Goal: Task Accomplishment & Management: Use online tool/utility

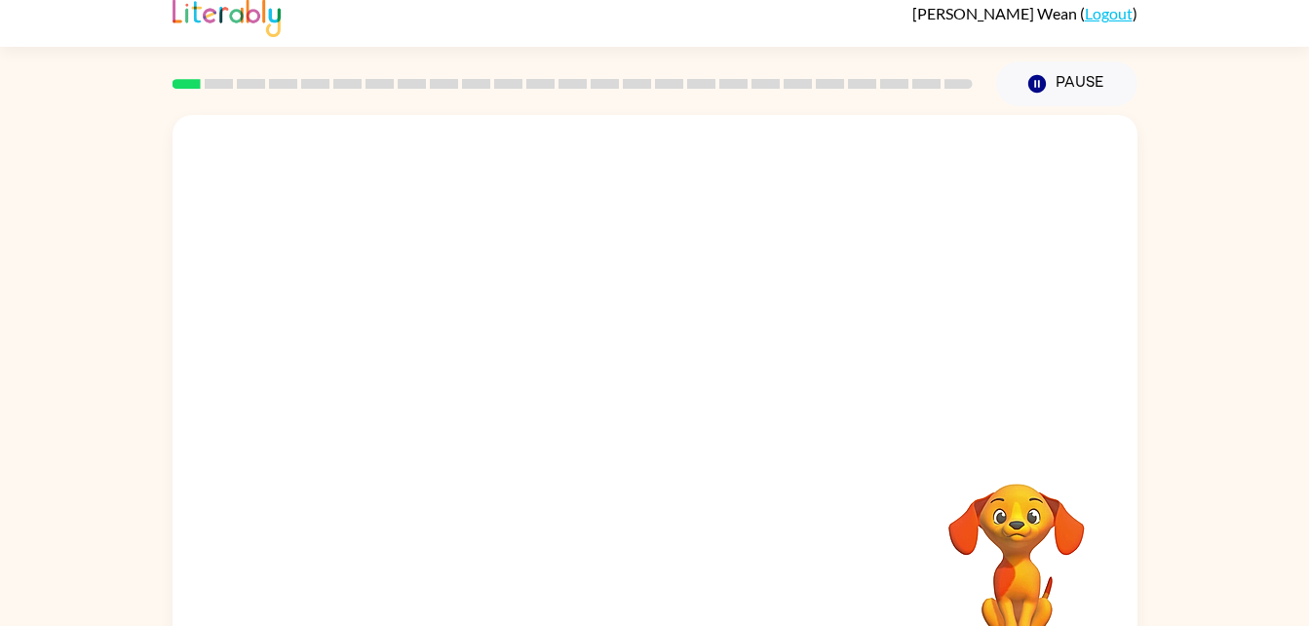
scroll to position [59, 0]
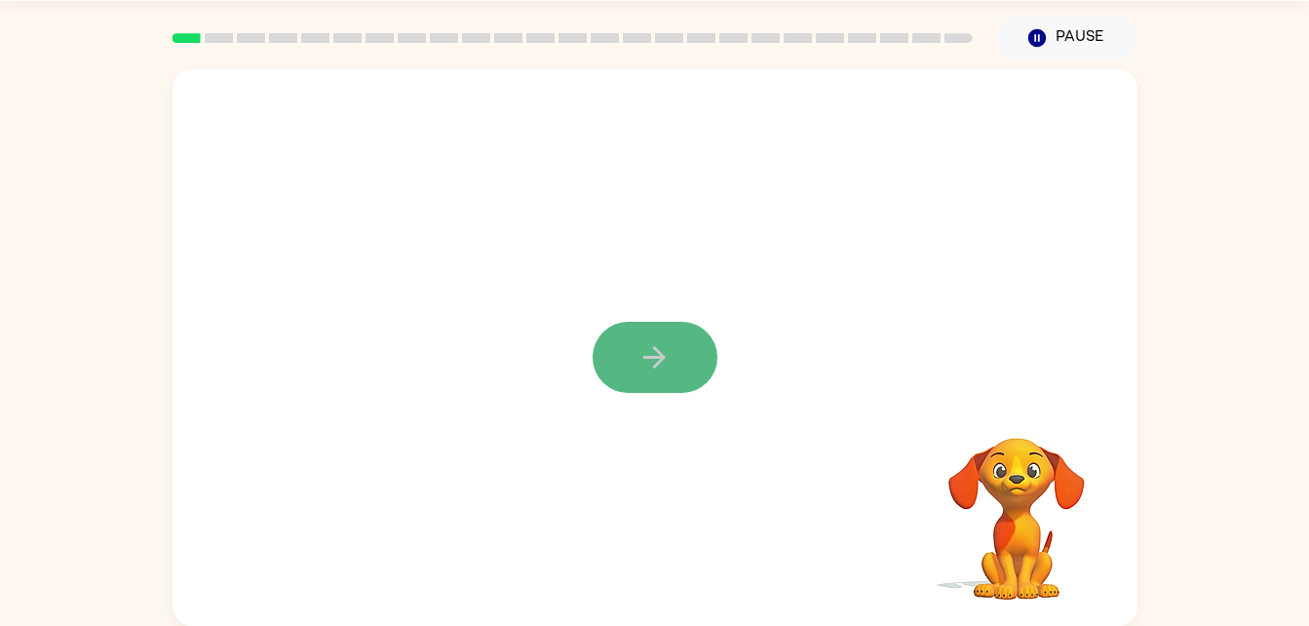
click at [630, 340] on button "button" at bounding box center [655, 357] width 125 height 71
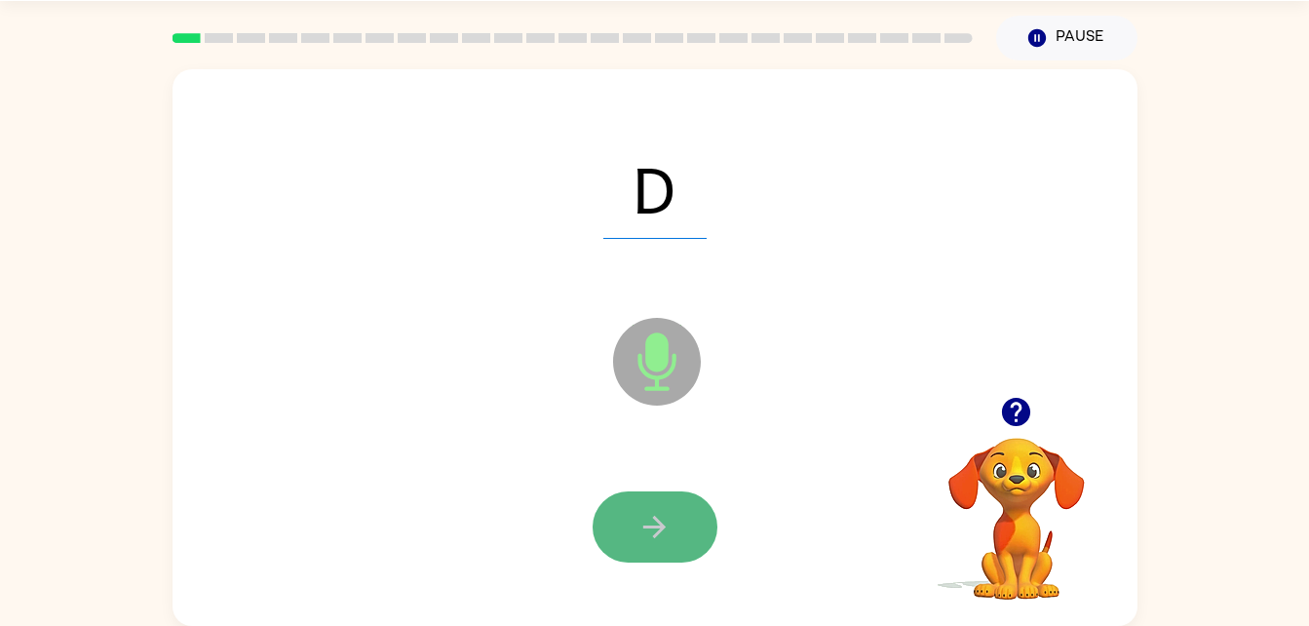
click at [625, 521] on button "button" at bounding box center [655, 526] width 125 height 71
click at [633, 512] on button "button" at bounding box center [655, 526] width 125 height 71
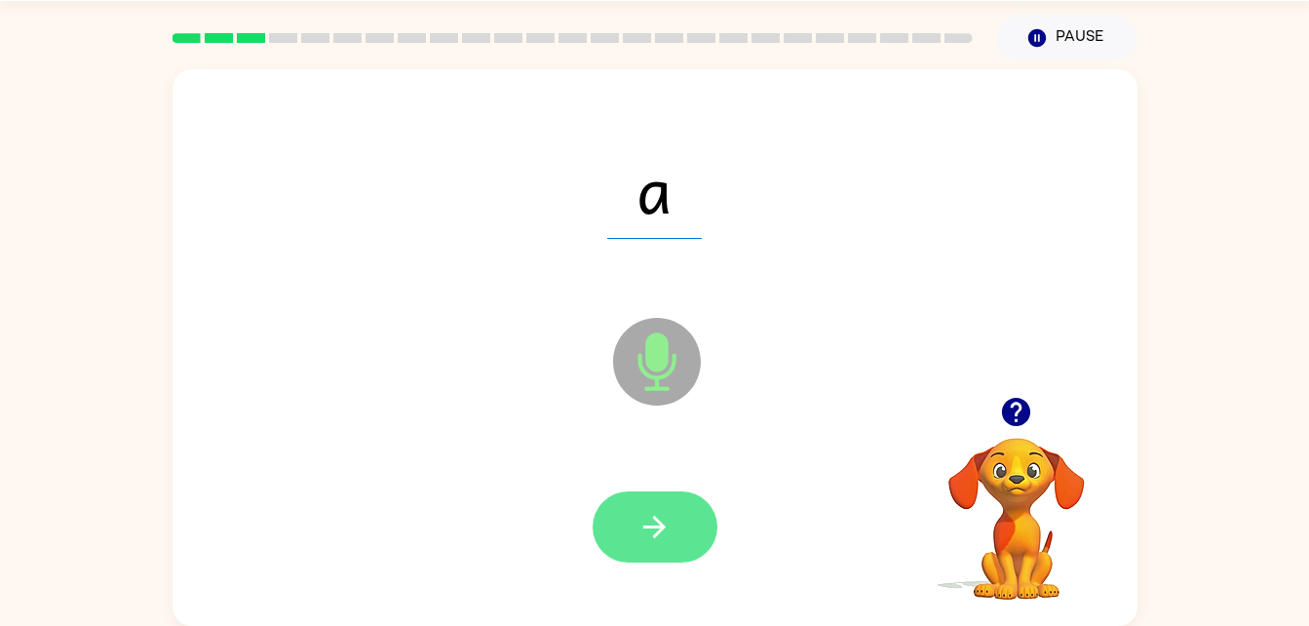
click at [657, 516] on icon "button" at bounding box center [655, 527] width 34 height 34
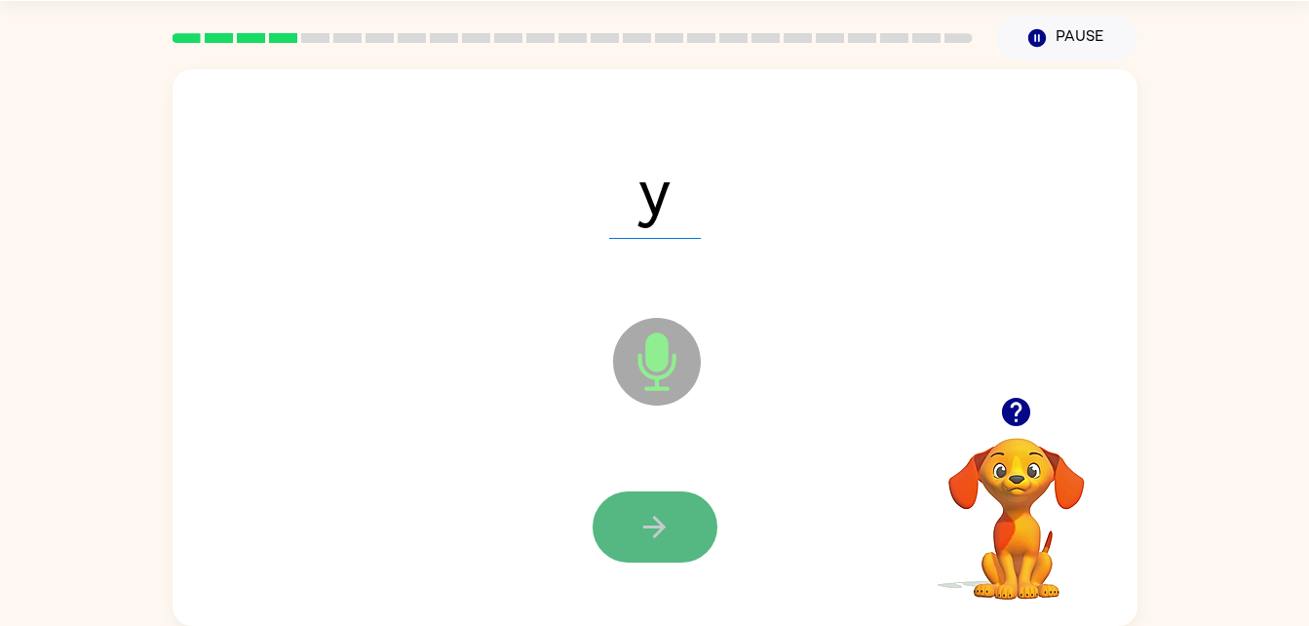
click at [656, 523] on icon "button" at bounding box center [655, 527] width 34 height 34
click at [642, 499] on button "button" at bounding box center [655, 526] width 125 height 71
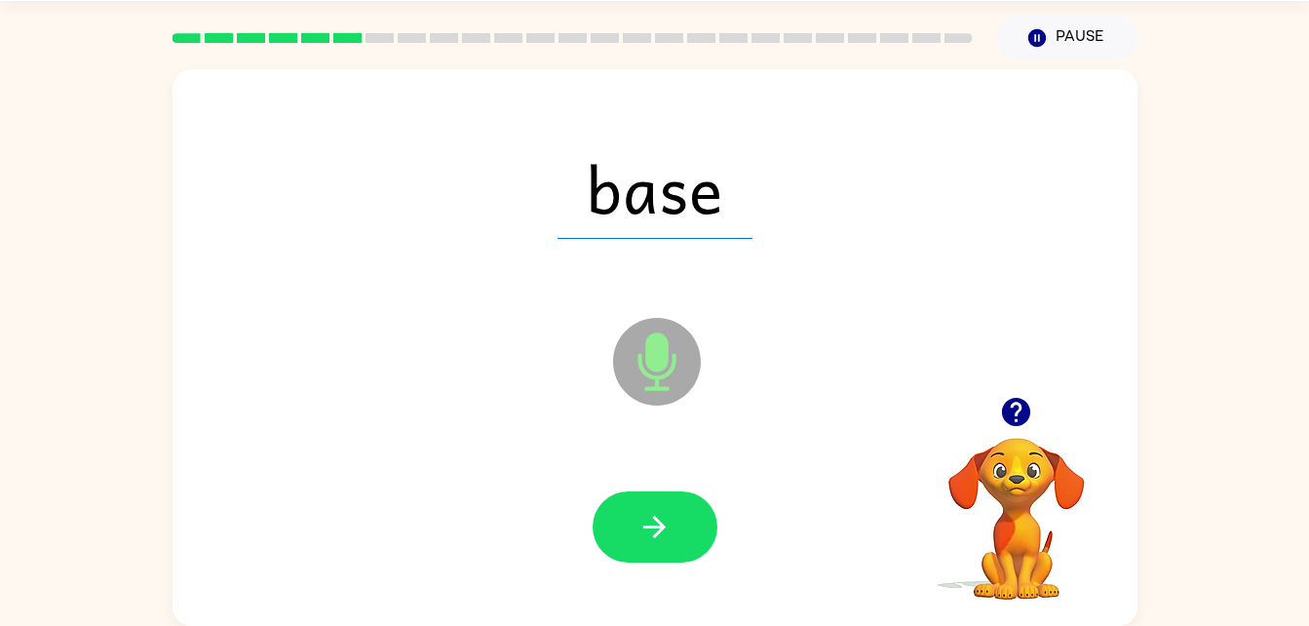
click at [637, 513] on button "button" at bounding box center [655, 526] width 125 height 71
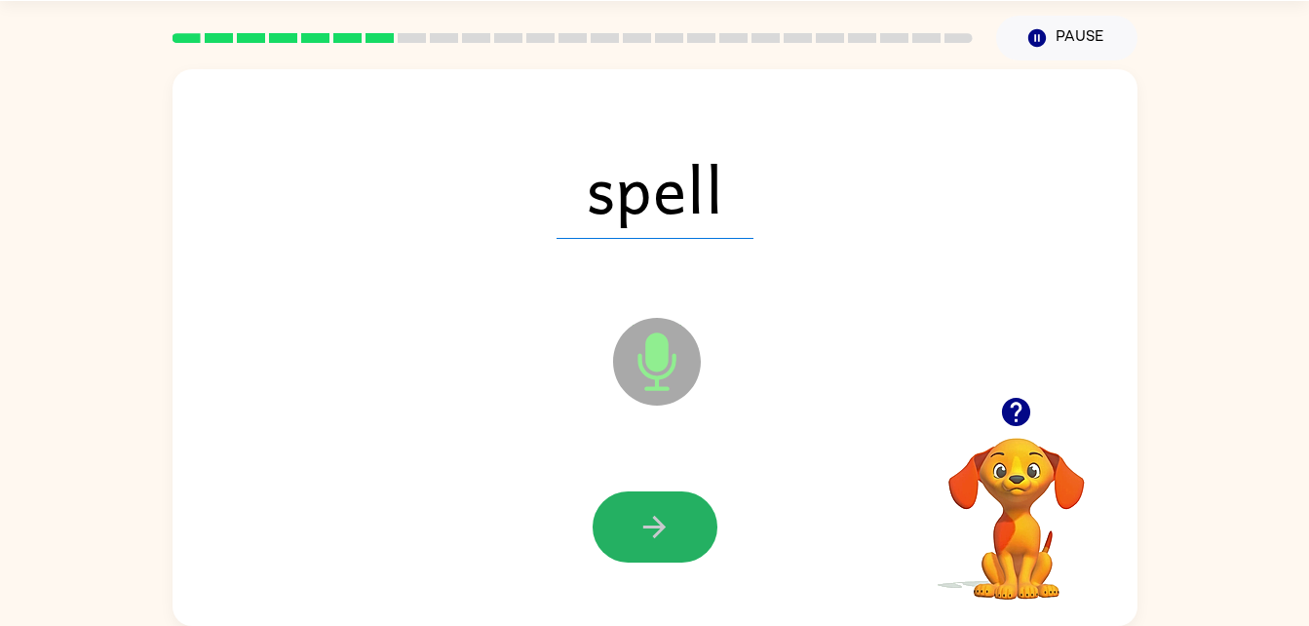
click at [637, 513] on button "button" at bounding box center [655, 526] width 125 height 71
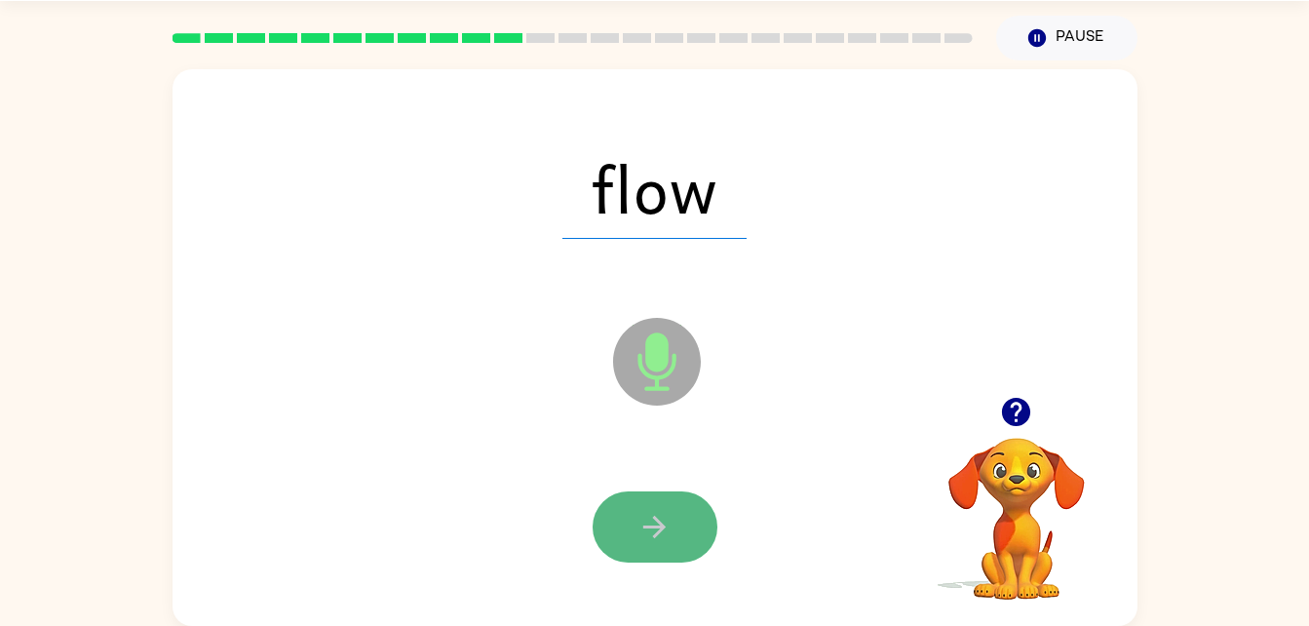
click at [636, 515] on button "button" at bounding box center [655, 526] width 125 height 71
click at [637, 513] on button "button" at bounding box center [655, 526] width 125 height 71
click at [634, 518] on button "button" at bounding box center [655, 526] width 125 height 71
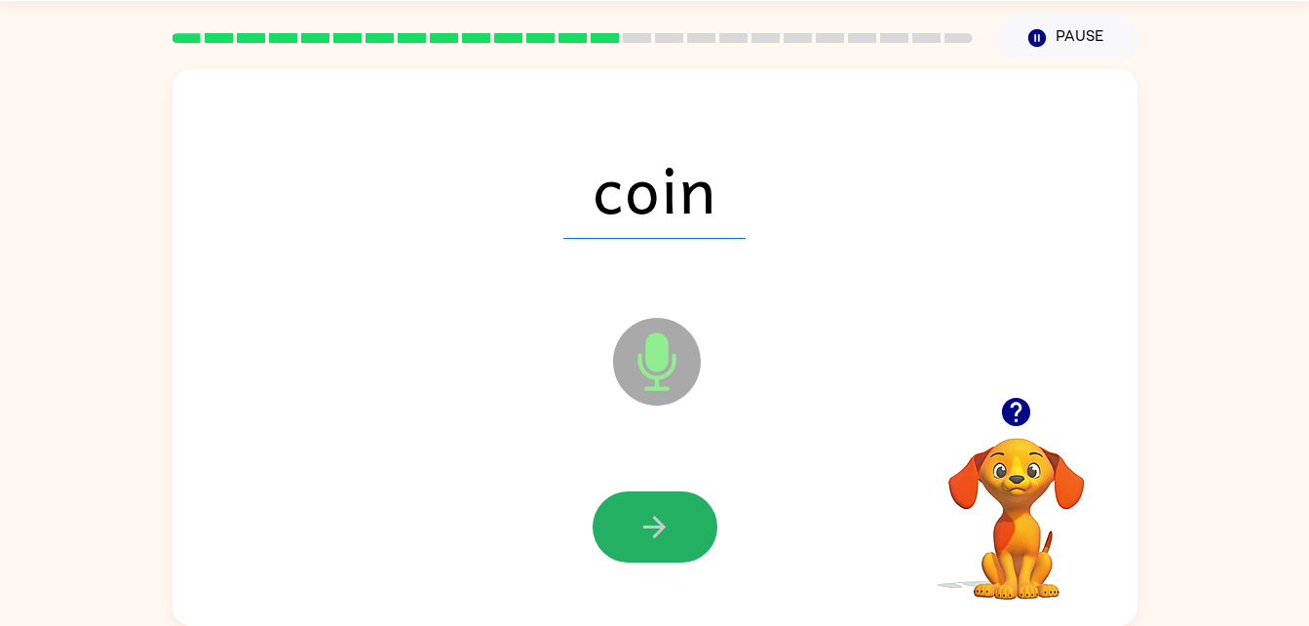
click at [634, 518] on button "button" at bounding box center [655, 526] width 125 height 71
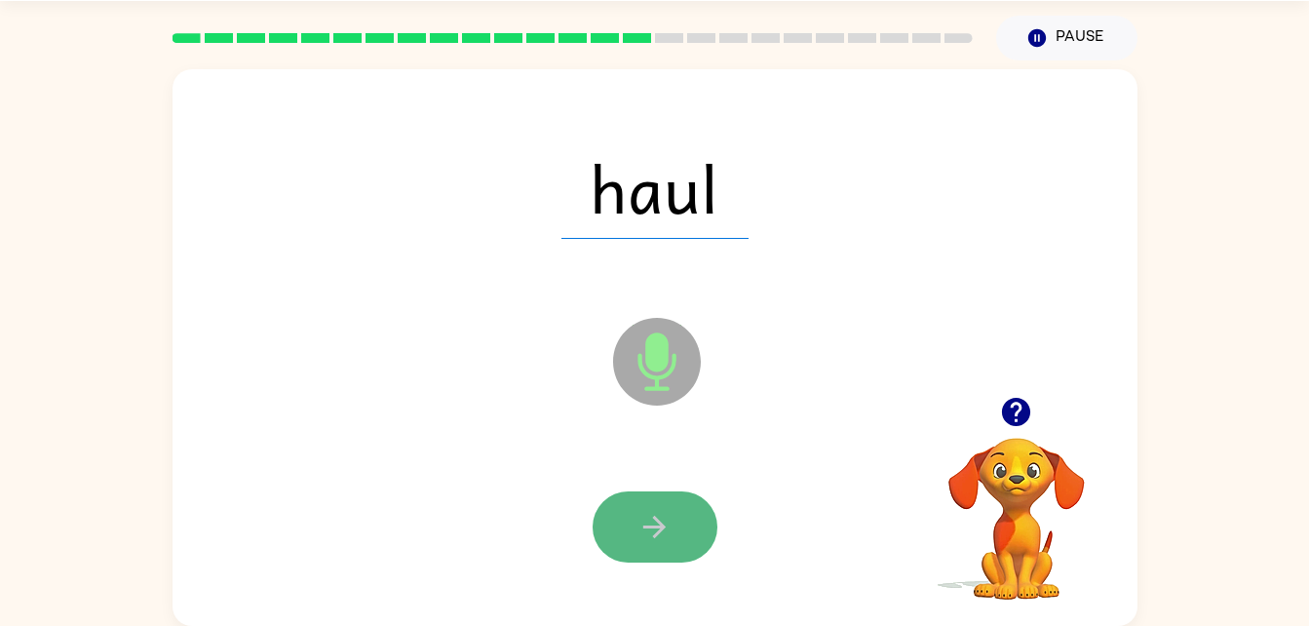
click at [642, 521] on icon "button" at bounding box center [655, 527] width 34 height 34
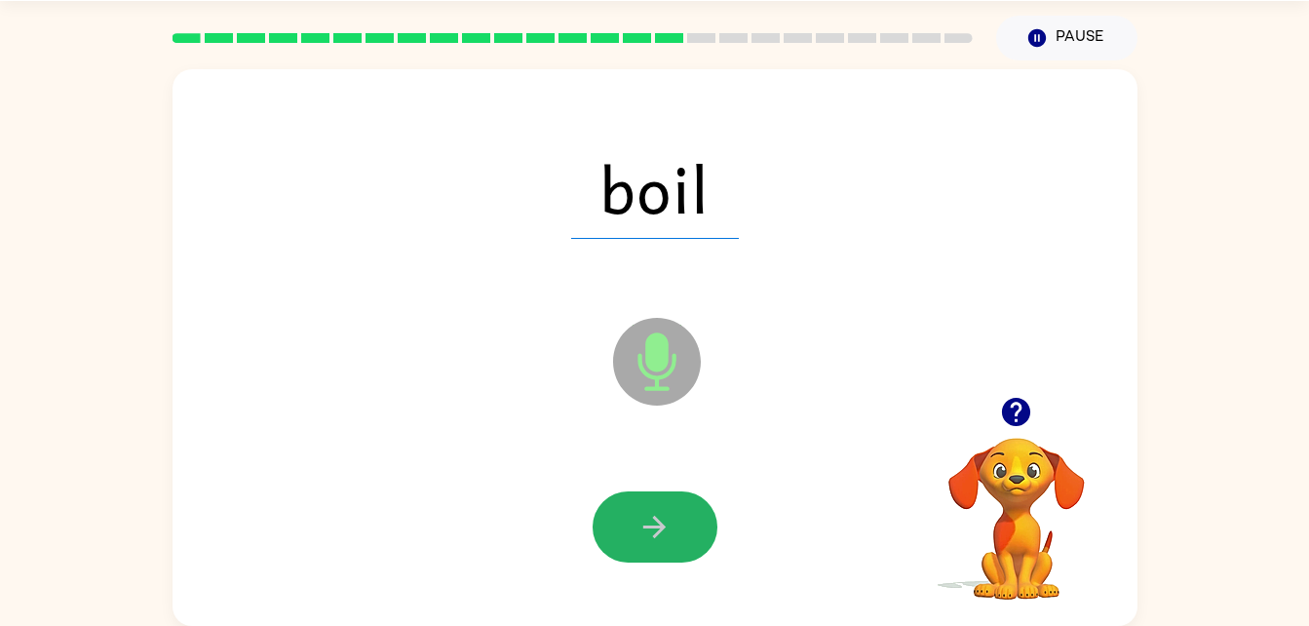
click at [642, 521] on icon "button" at bounding box center [655, 527] width 34 height 34
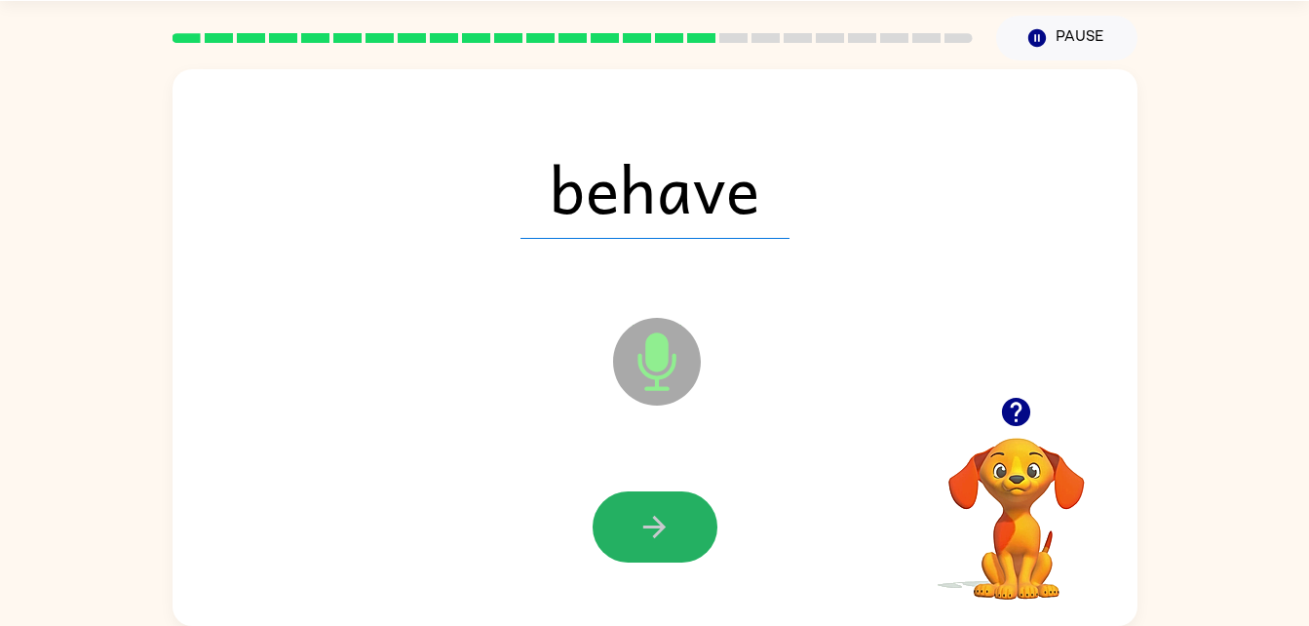
click at [642, 521] on icon "button" at bounding box center [655, 527] width 34 height 34
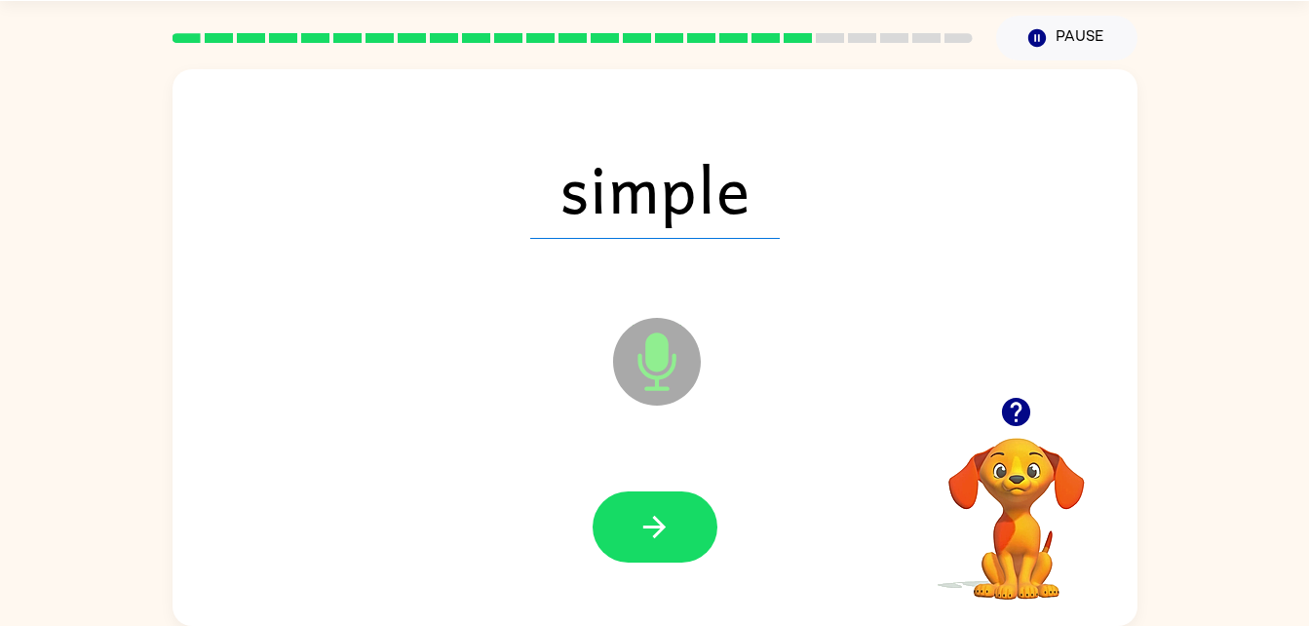
click at [642, 521] on icon "button" at bounding box center [655, 527] width 34 height 34
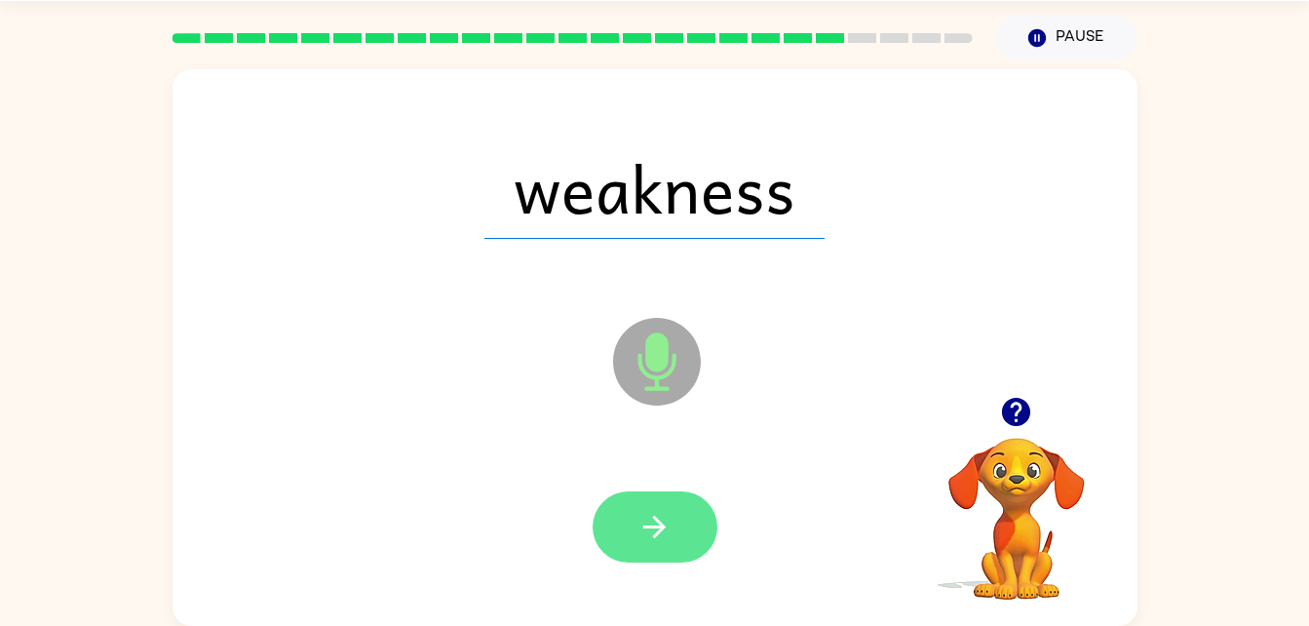
click at [629, 521] on button "button" at bounding box center [655, 526] width 125 height 71
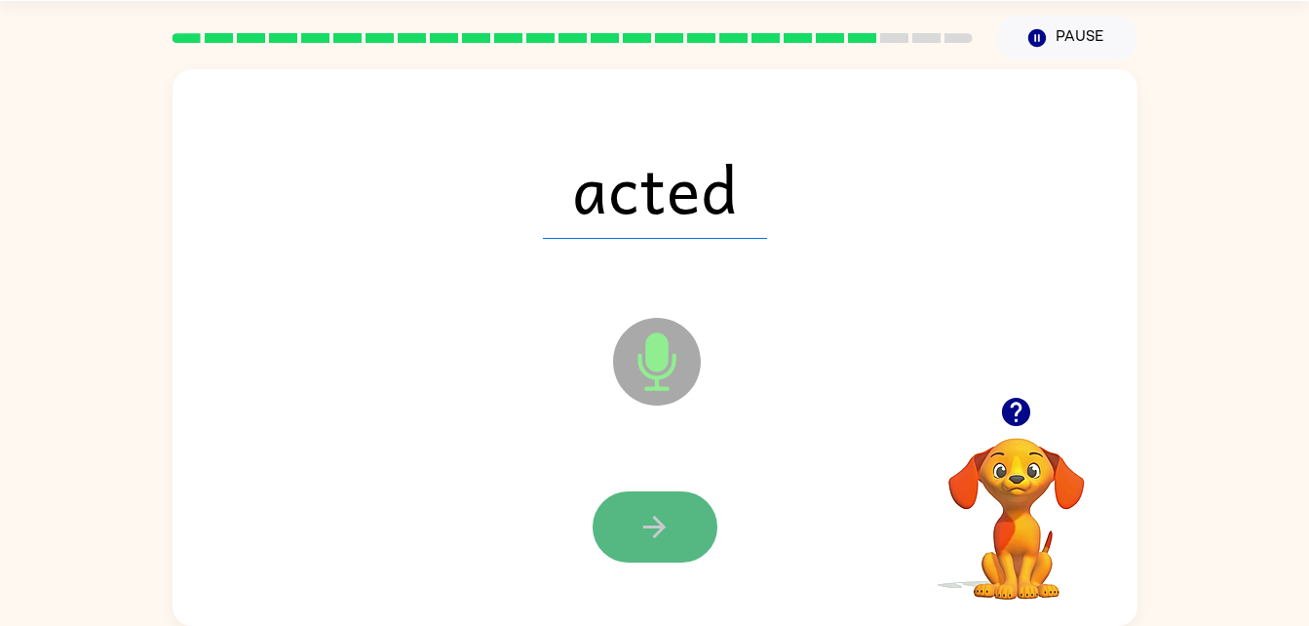
click at [628, 529] on button "button" at bounding box center [655, 526] width 125 height 71
click at [631, 527] on button "button" at bounding box center [655, 526] width 125 height 71
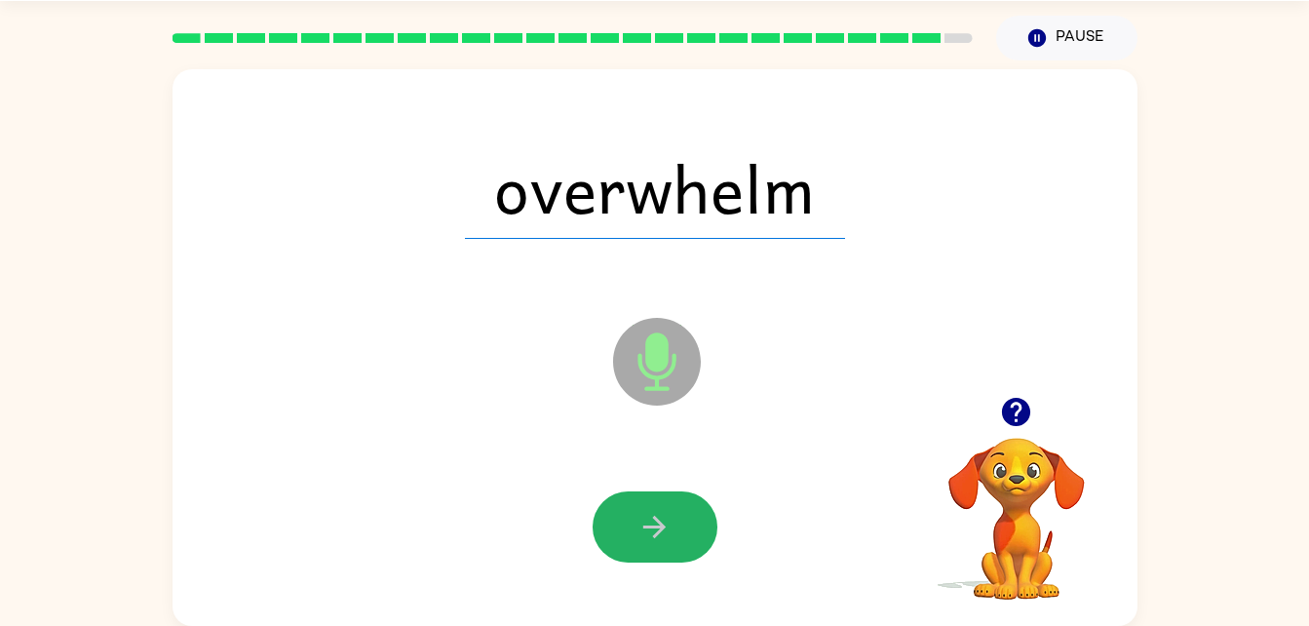
click at [631, 527] on button "button" at bounding box center [655, 526] width 125 height 71
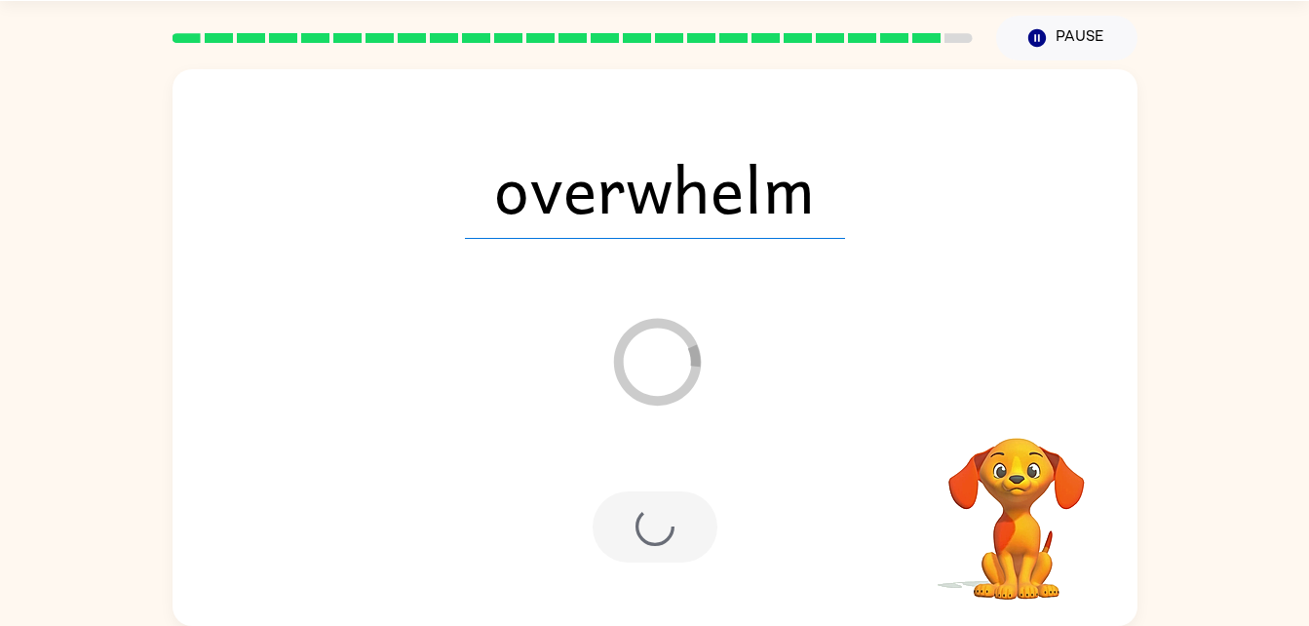
scroll to position [24, 0]
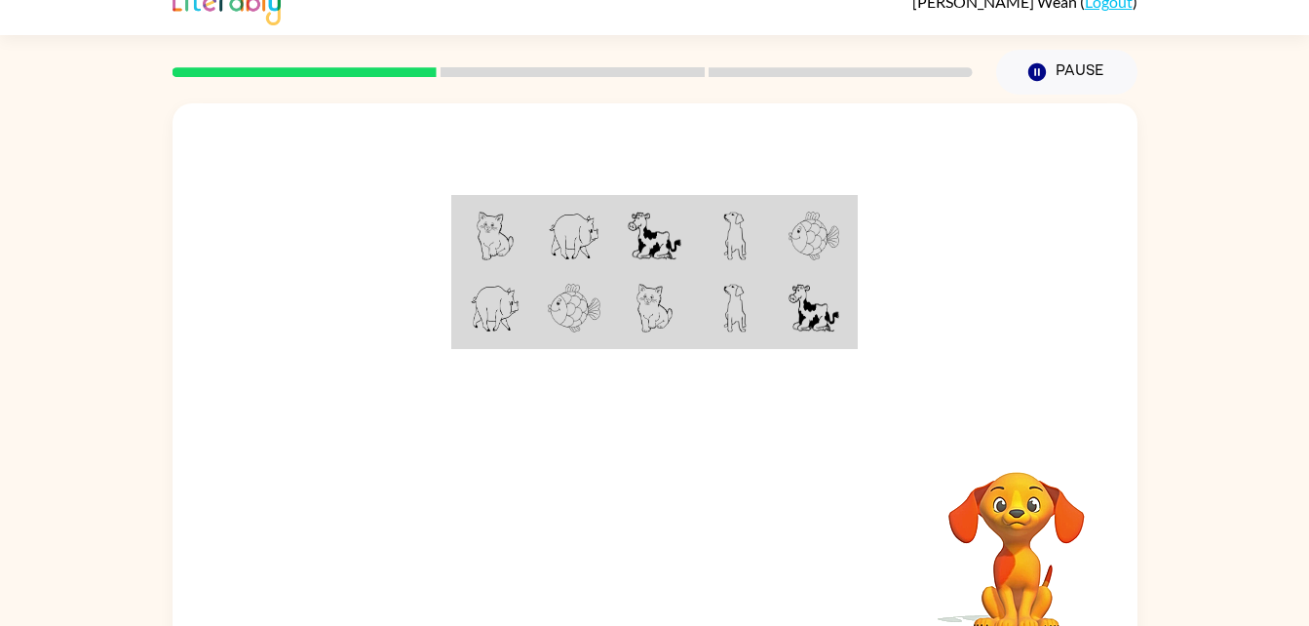
scroll to position [59, 0]
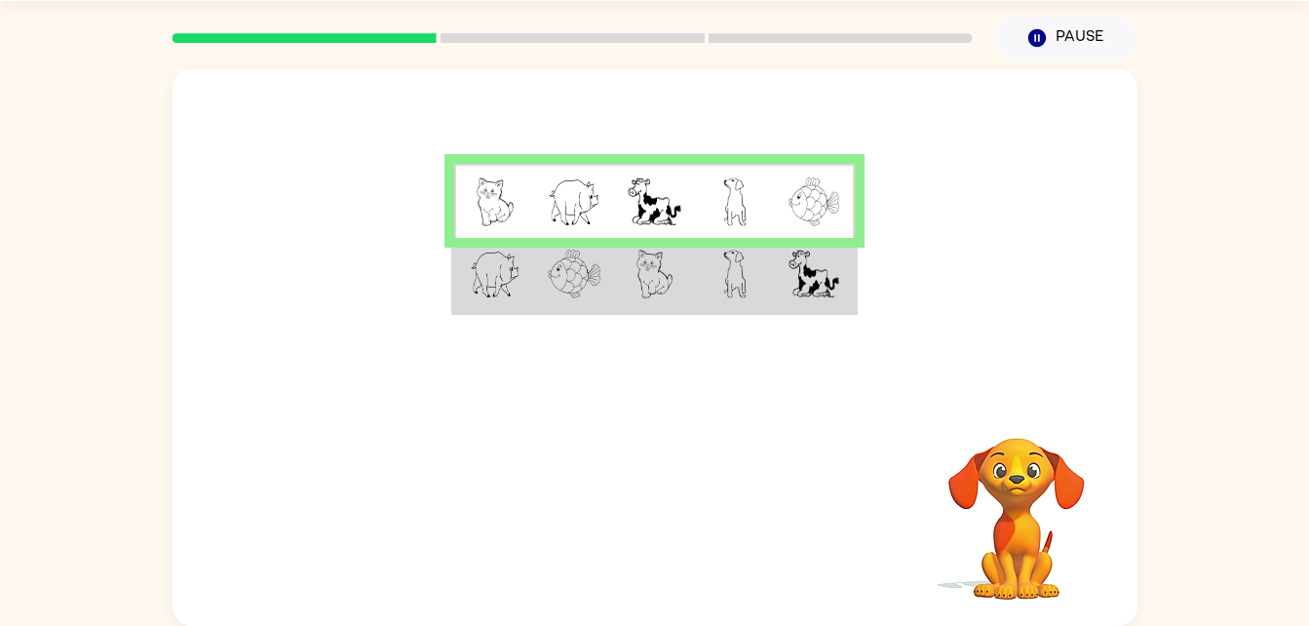
click at [557, 284] on img at bounding box center [574, 274] width 53 height 49
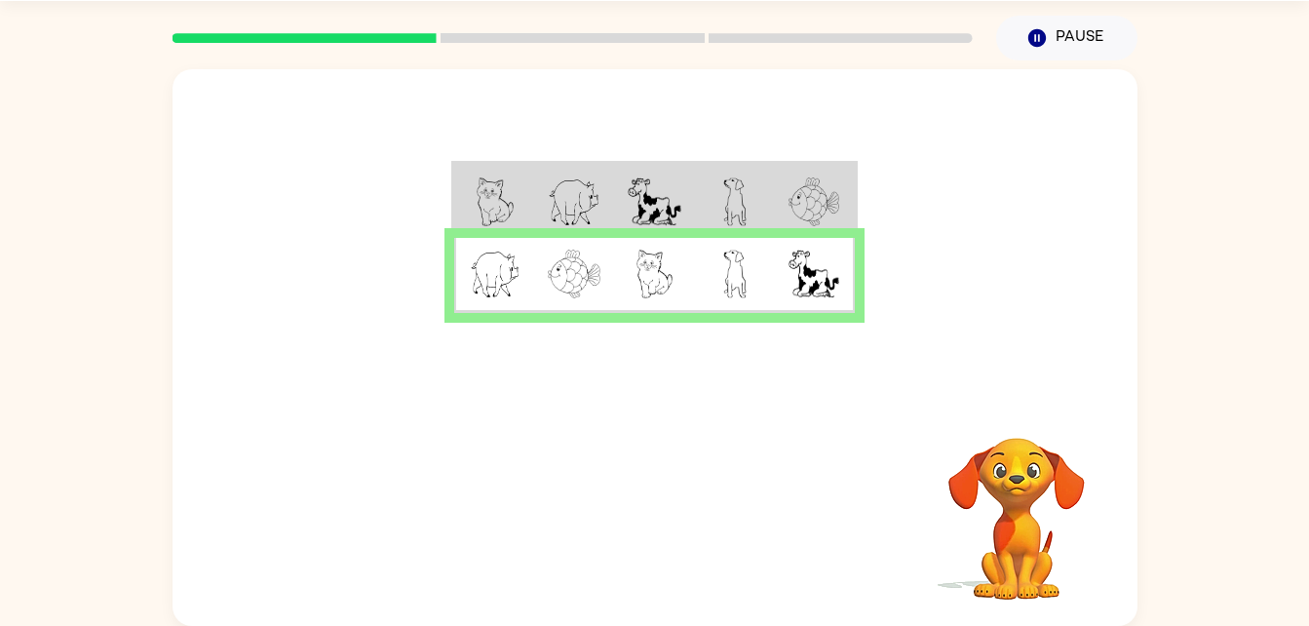
click at [557, 284] on img at bounding box center [574, 274] width 53 height 49
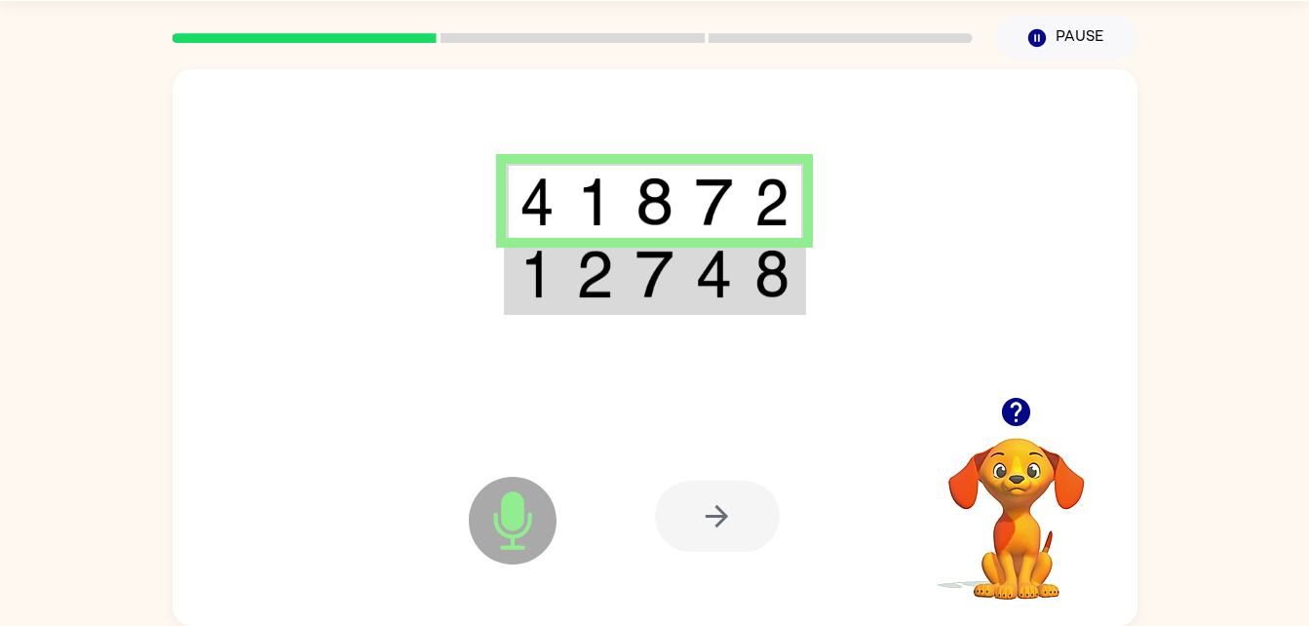
click at [576, 272] on img at bounding box center [594, 274] width 37 height 49
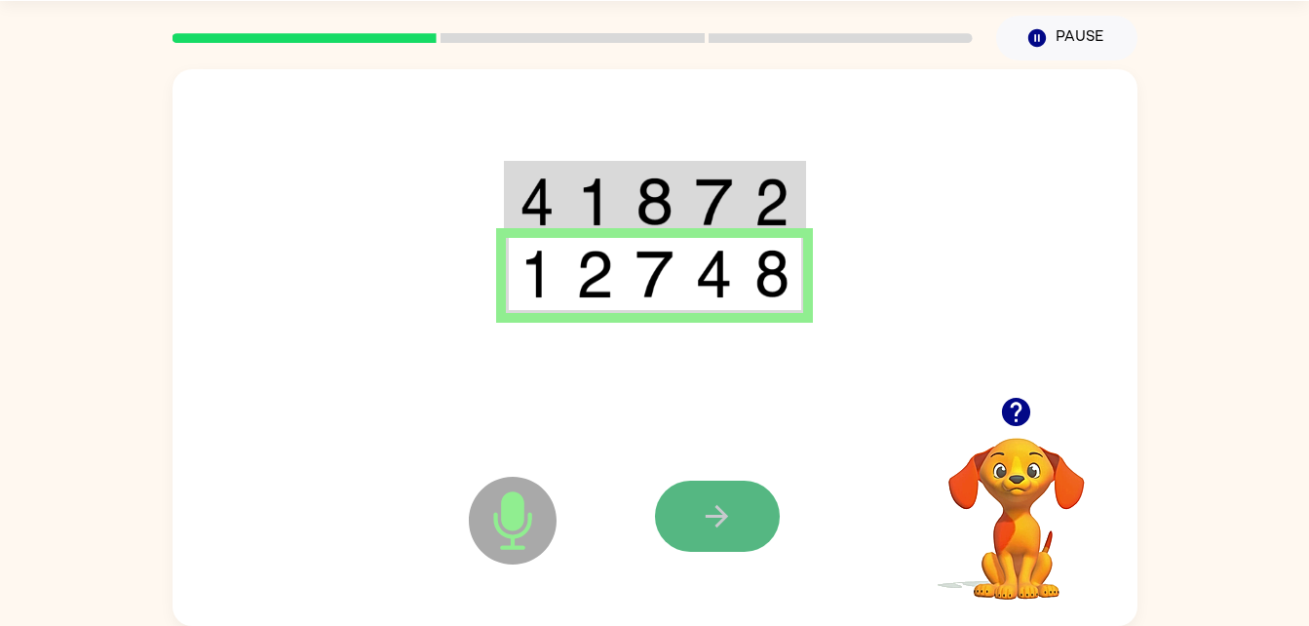
click at [714, 505] on icon "button" at bounding box center [717, 516] width 34 height 34
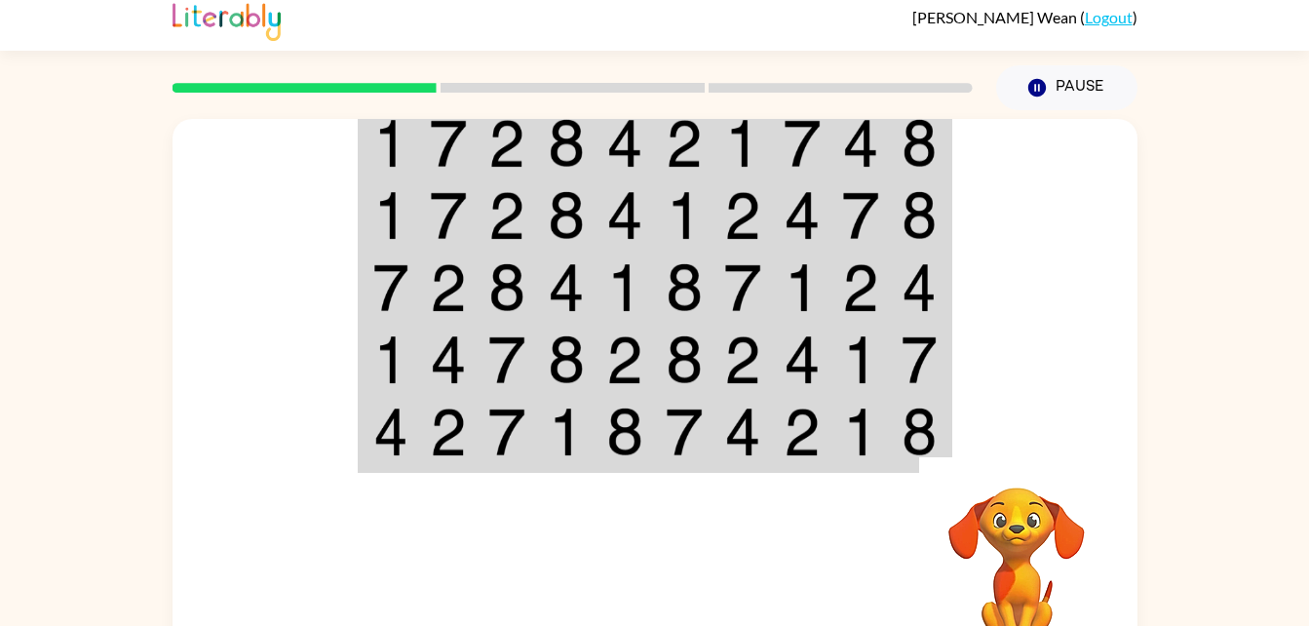
scroll to position [8, 0]
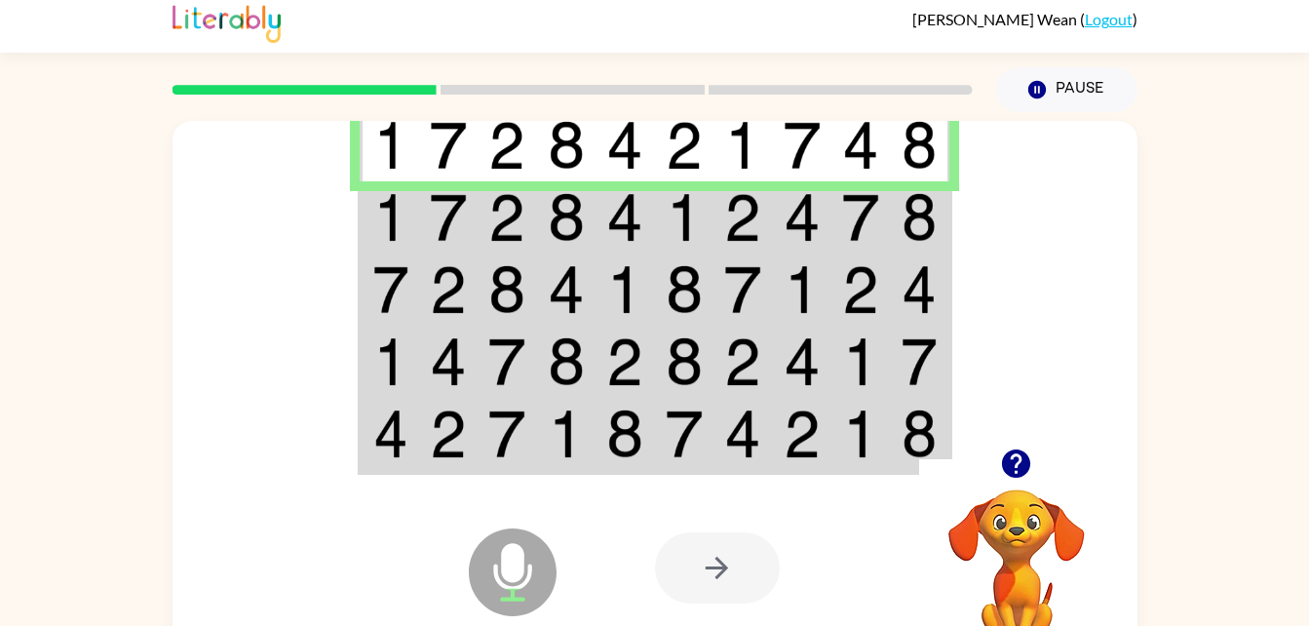
click at [419, 199] on td at bounding box center [448, 217] width 59 height 72
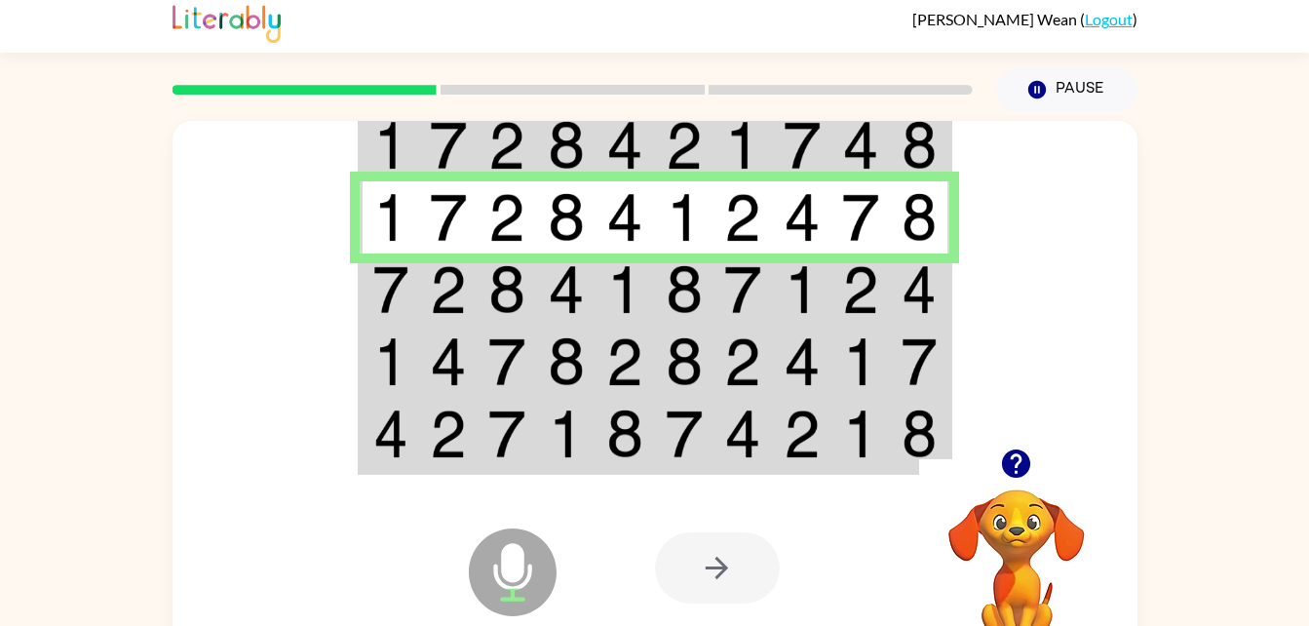
click at [503, 289] on img at bounding box center [506, 289] width 37 height 49
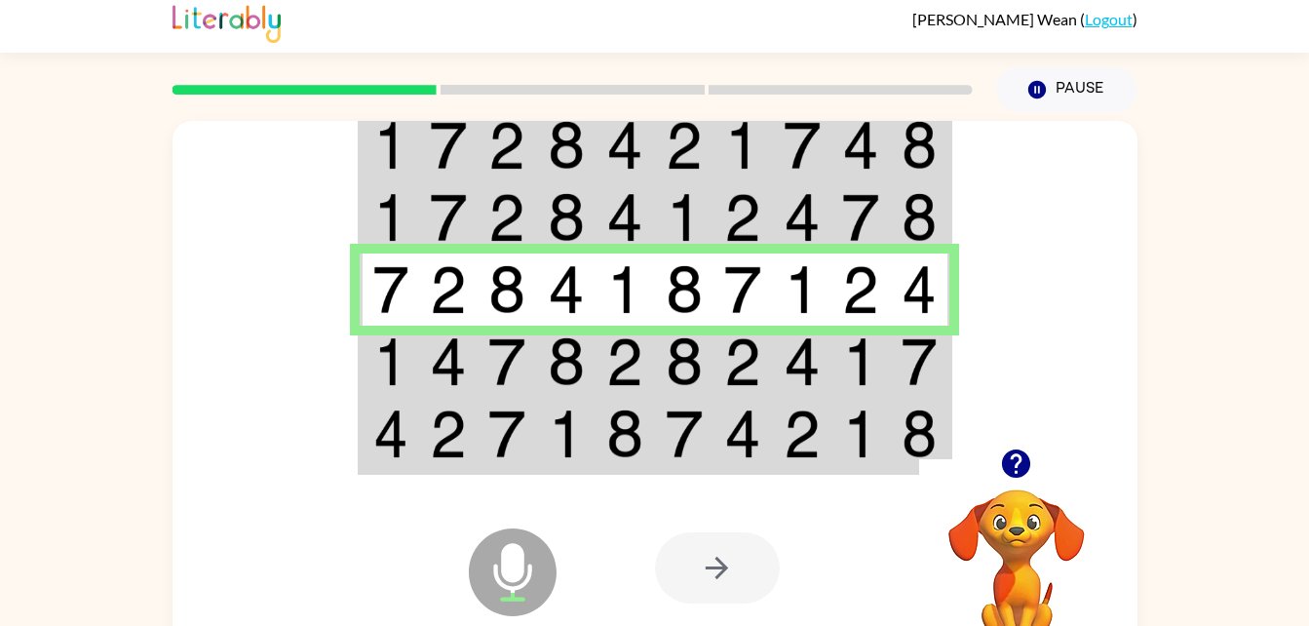
click at [431, 341] on img at bounding box center [448, 361] width 37 height 49
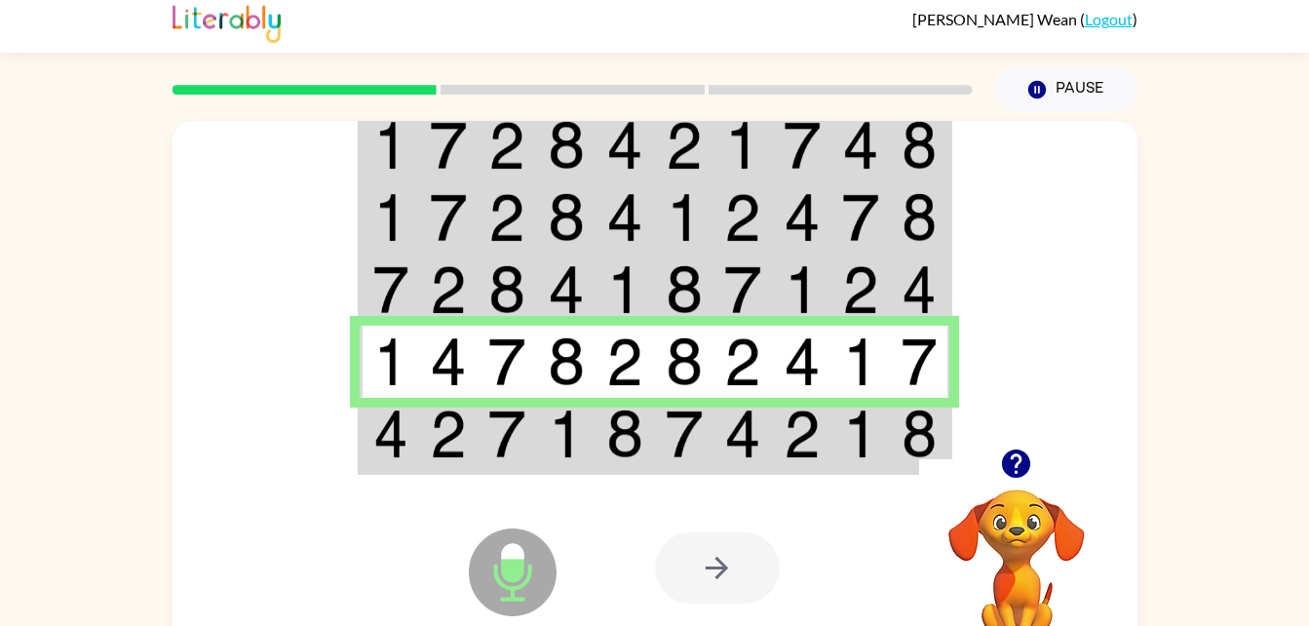
click at [446, 451] on img at bounding box center [448, 433] width 37 height 49
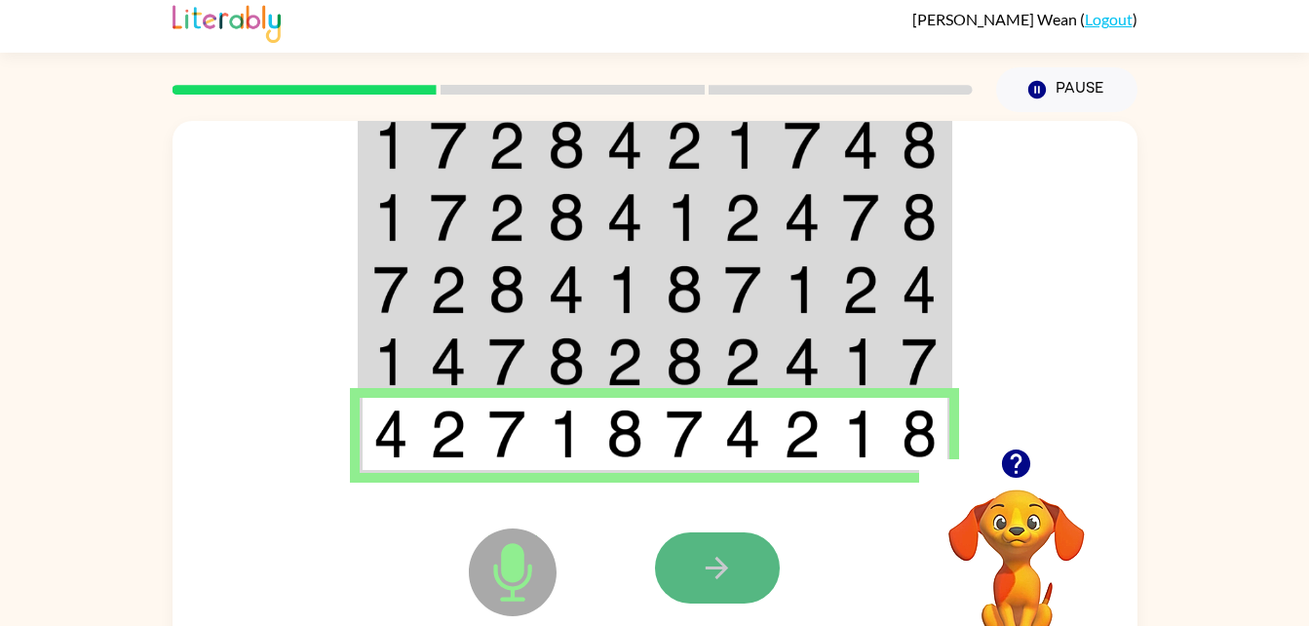
click at [714, 542] on button "button" at bounding box center [717, 567] width 125 height 71
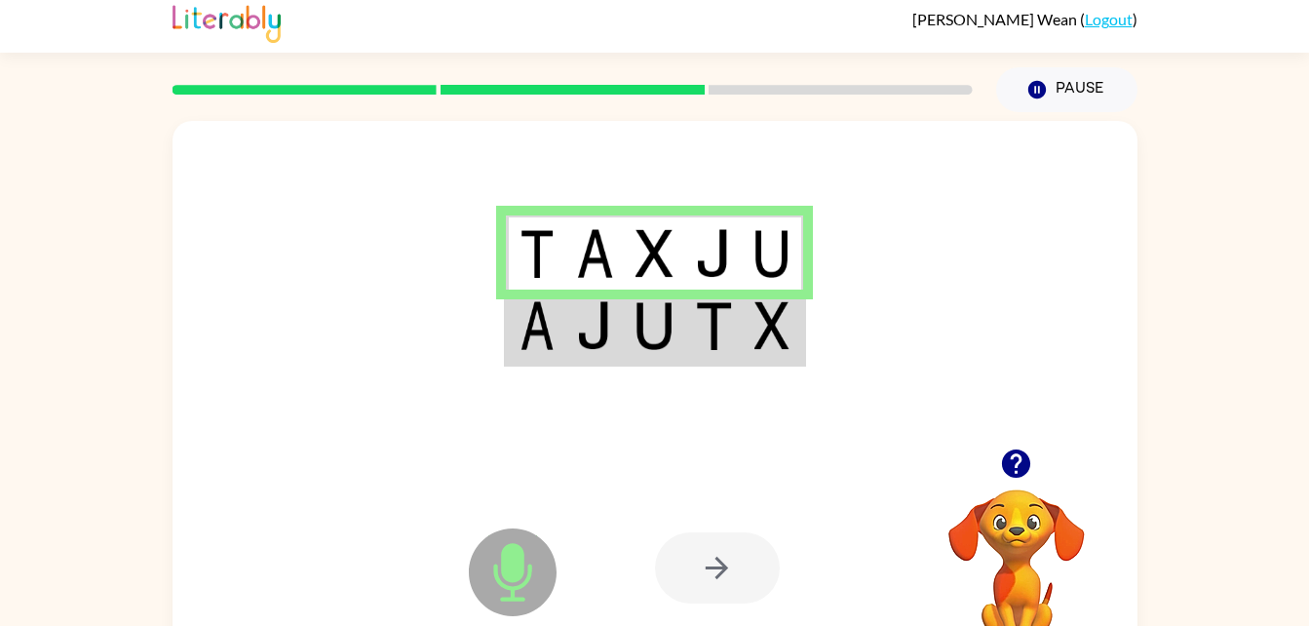
click at [618, 347] on td at bounding box center [594, 327] width 59 height 75
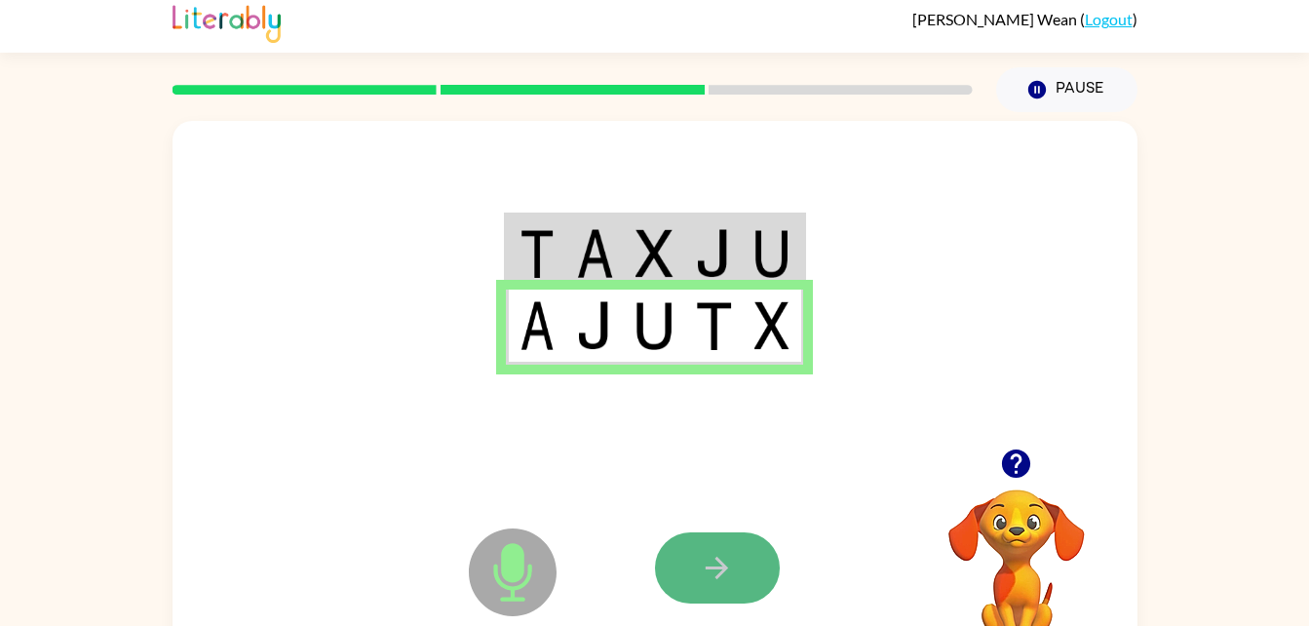
click at [686, 552] on button "button" at bounding box center [717, 567] width 125 height 71
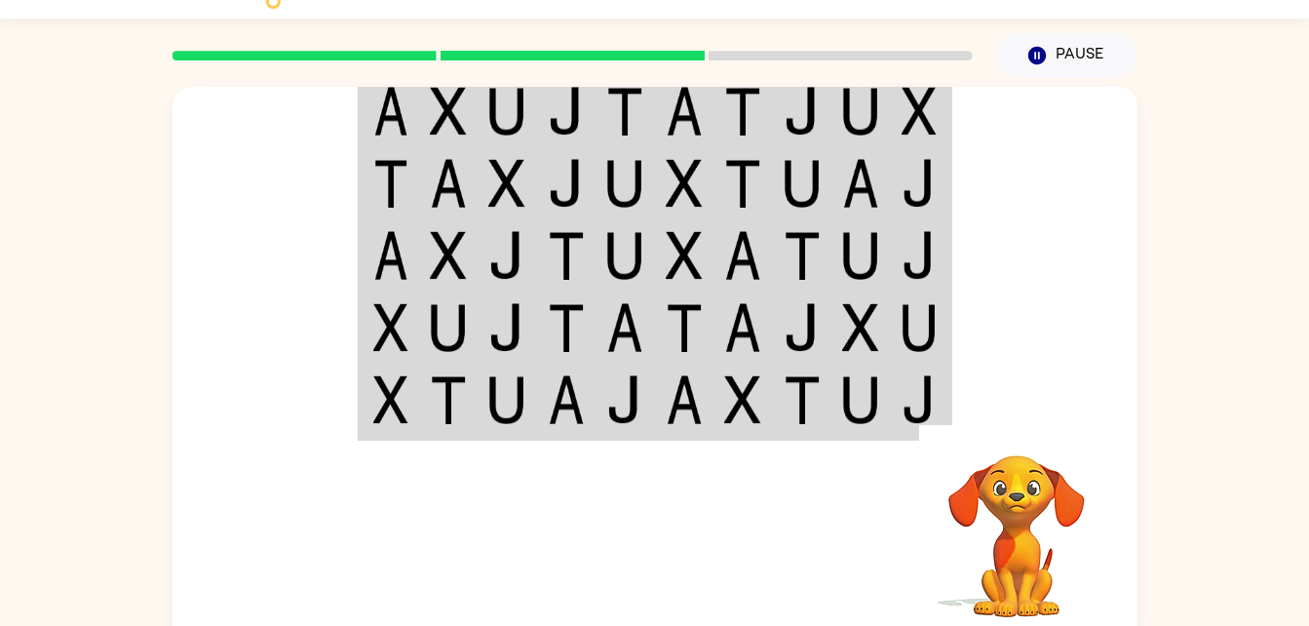
scroll to position [43, 0]
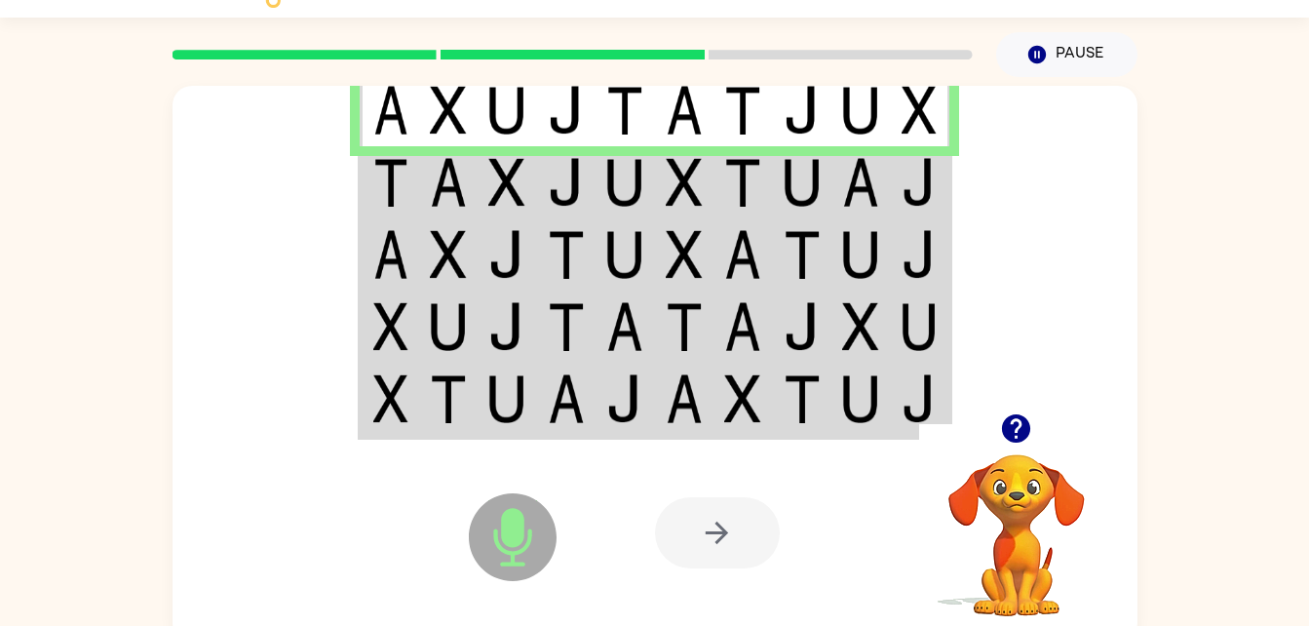
click at [407, 194] on img at bounding box center [390, 182] width 35 height 49
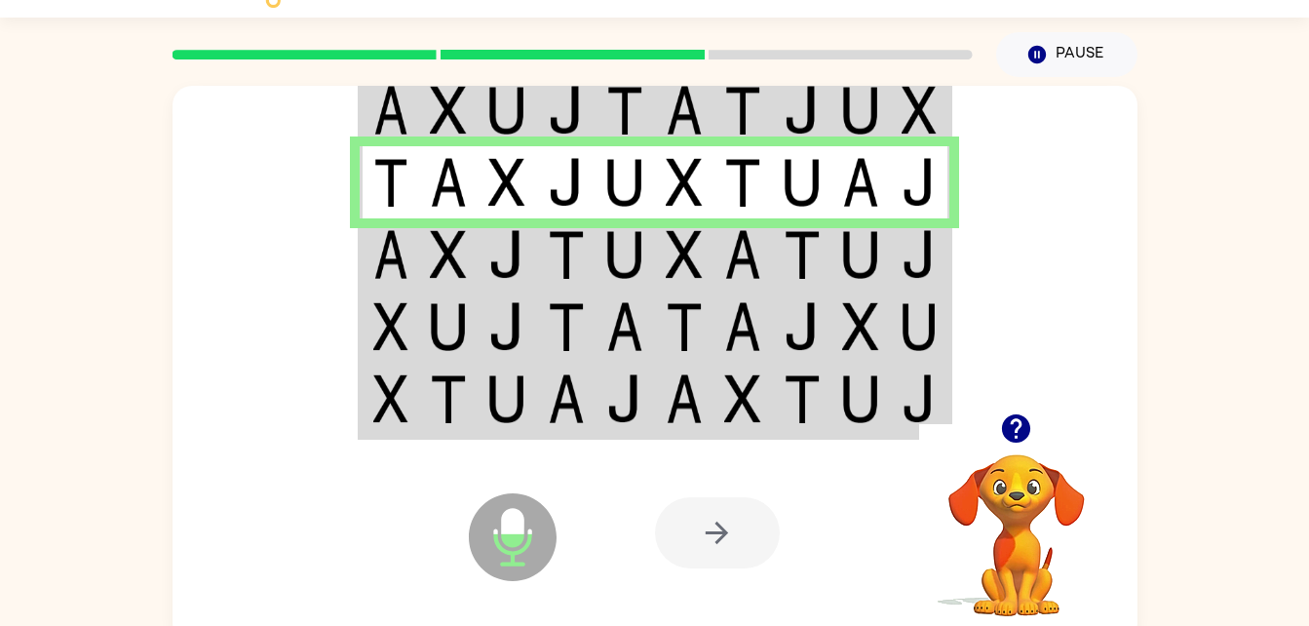
click at [431, 244] on img at bounding box center [448, 254] width 37 height 49
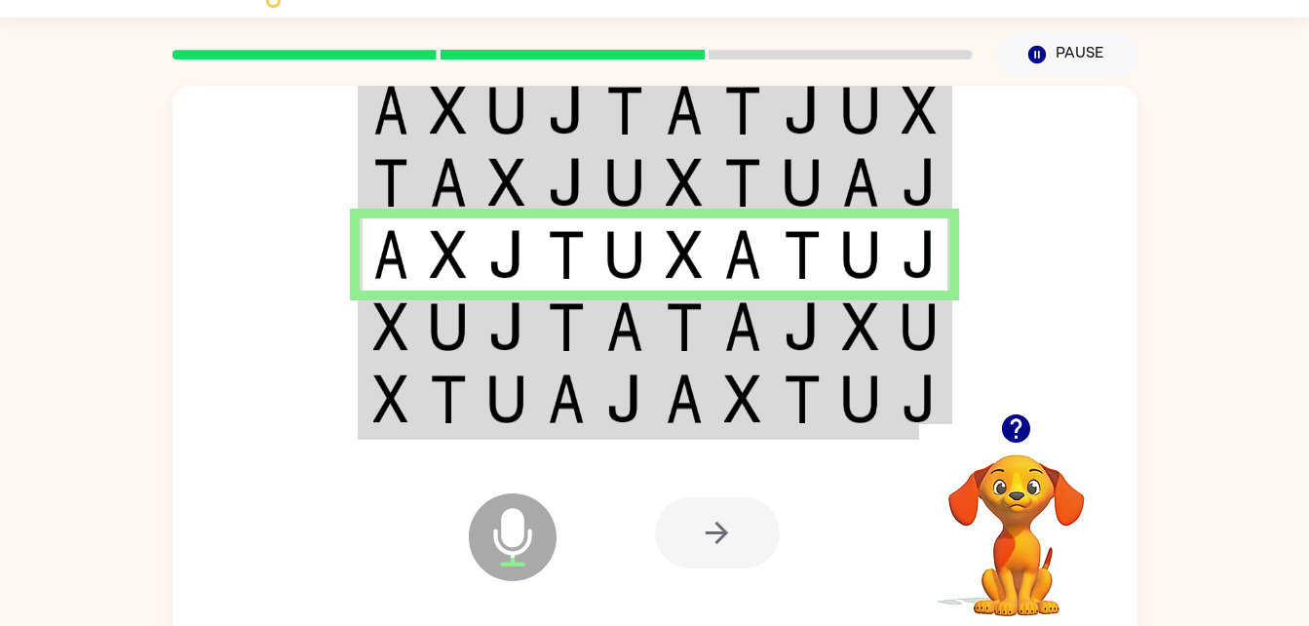
scroll to position [59, 0]
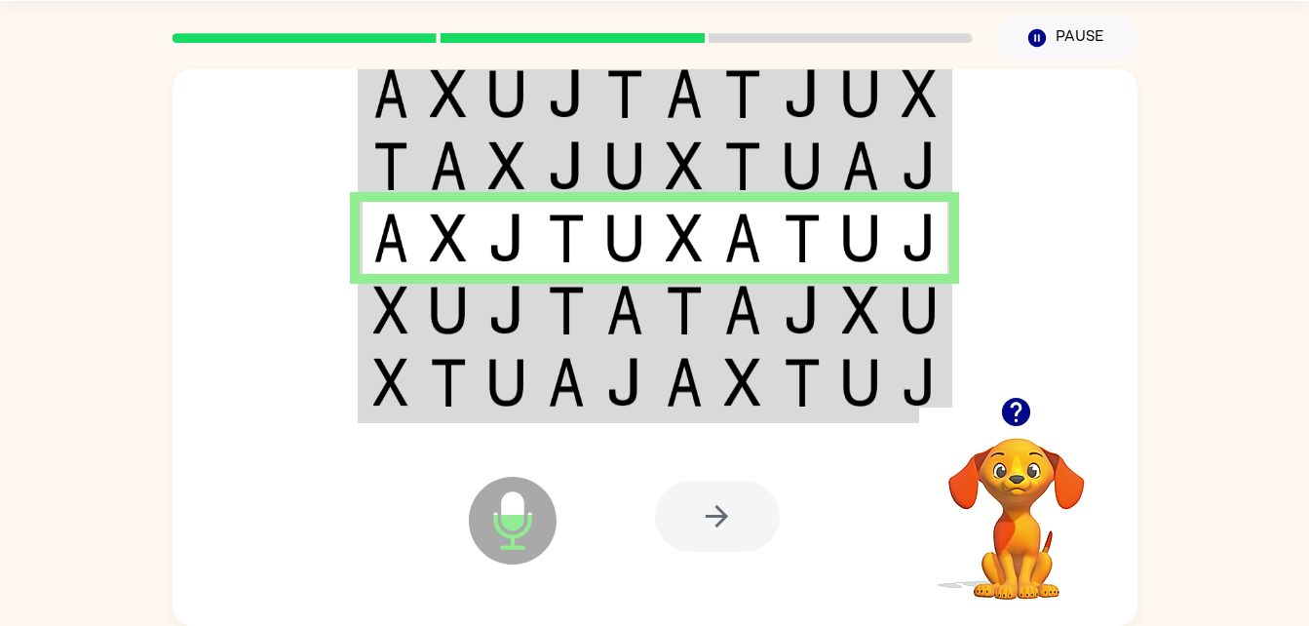
click at [409, 333] on td at bounding box center [389, 310] width 59 height 72
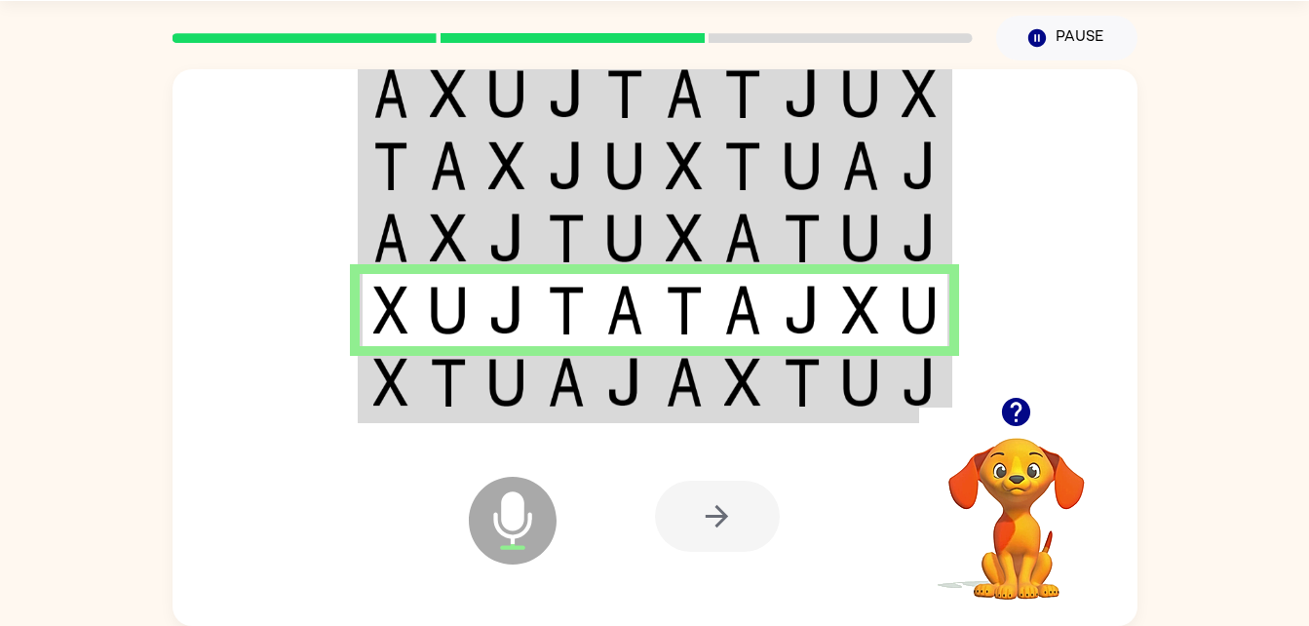
scroll to position [0, 0]
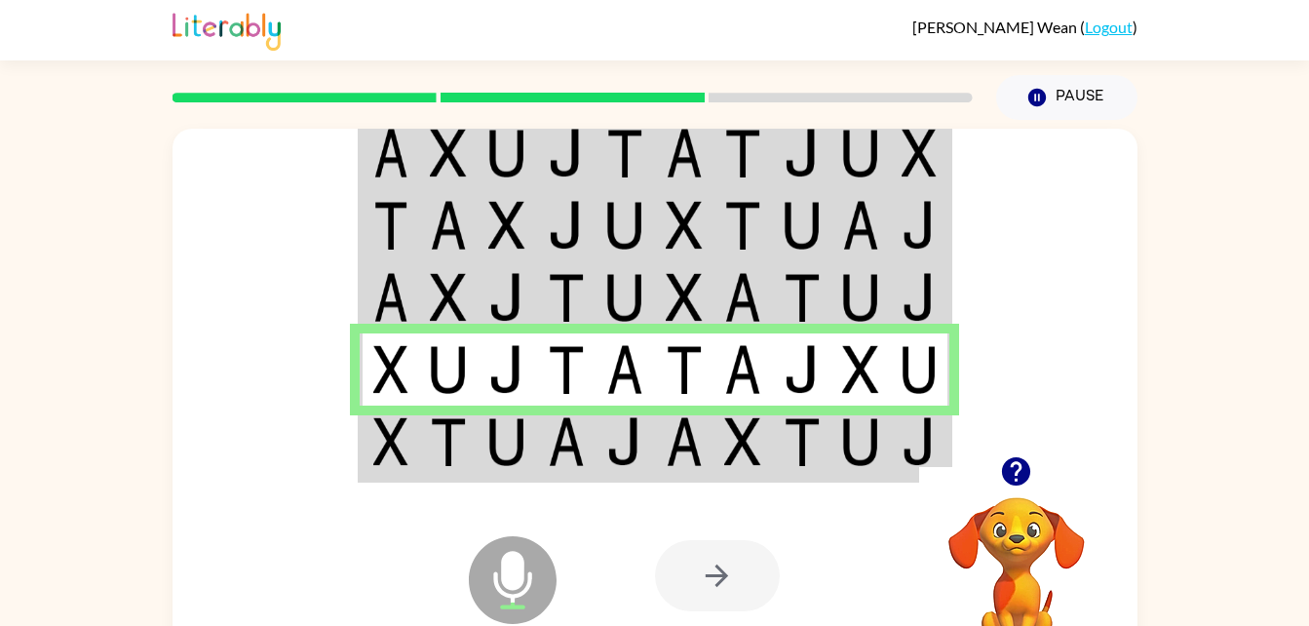
click at [403, 450] on img at bounding box center [390, 441] width 35 height 49
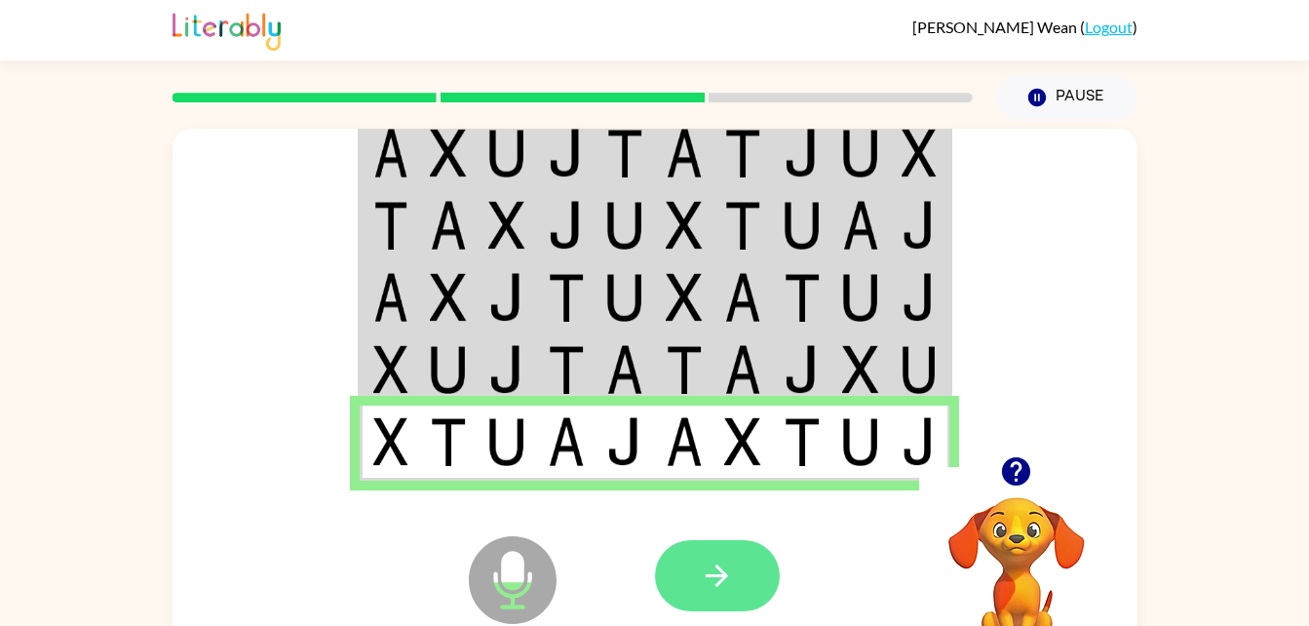
click at [699, 574] on button "button" at bounding box center [717, 575] width 125 height 71
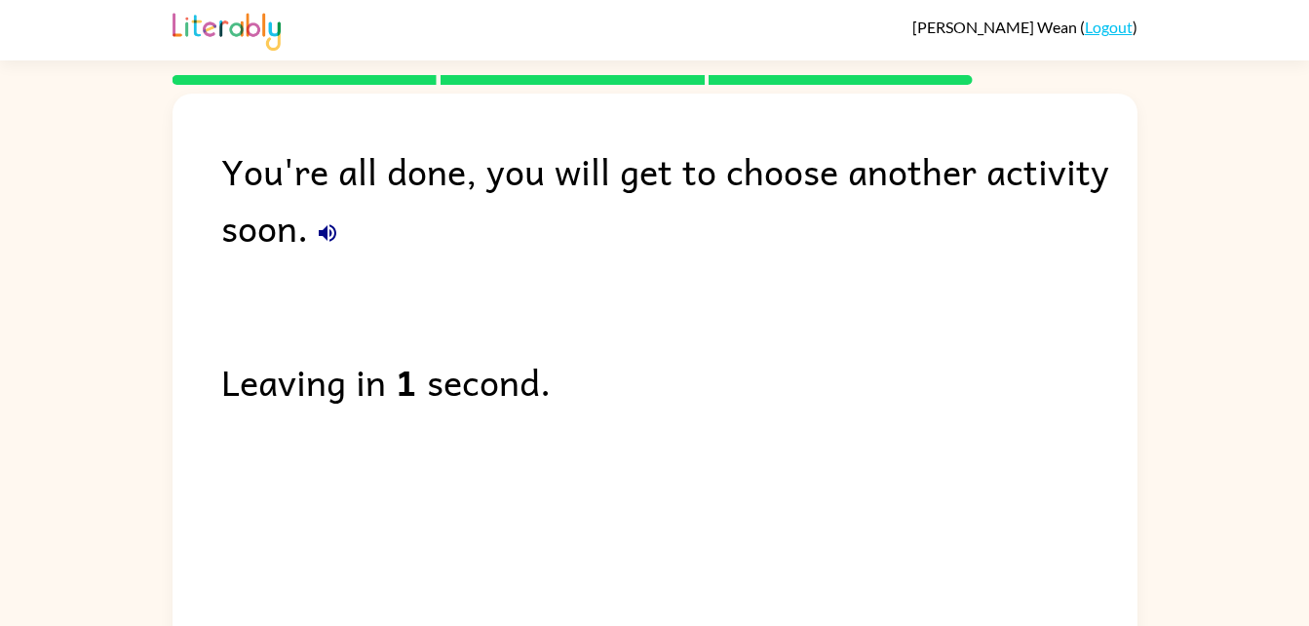
click at [323, 232] on icon "button" at bounding box center [328, 233] width 18 height 18
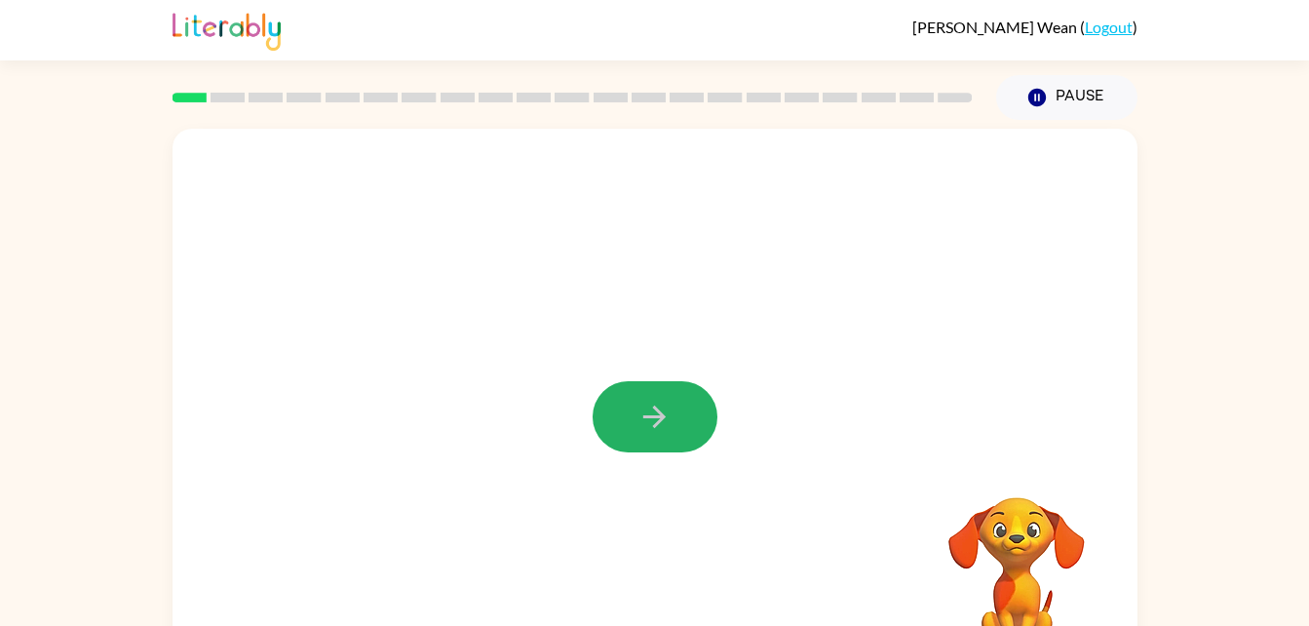
click at [647, 410] on icon "button" at bounding box center [655, 417] width 34 height 34
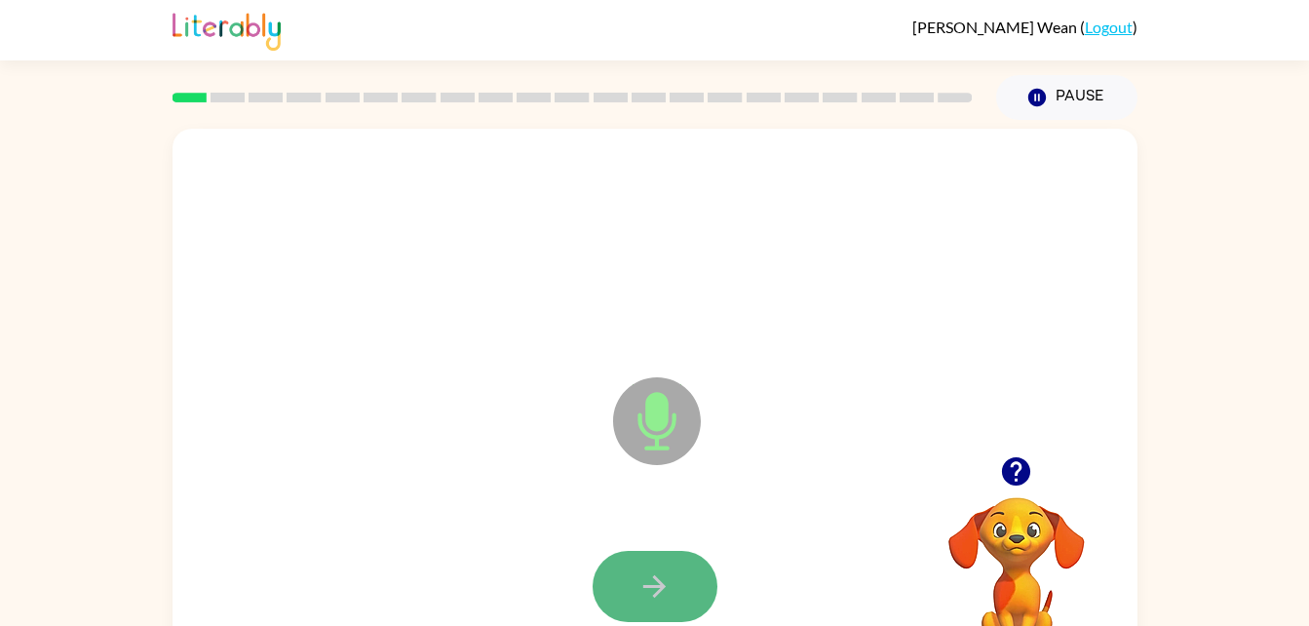
click at [642, 566] on button "button" at bounding box center [655, 586] width 125 height 71
click at [633, 579] on button "button" at bounding box center [655, 586] width 125 height 71
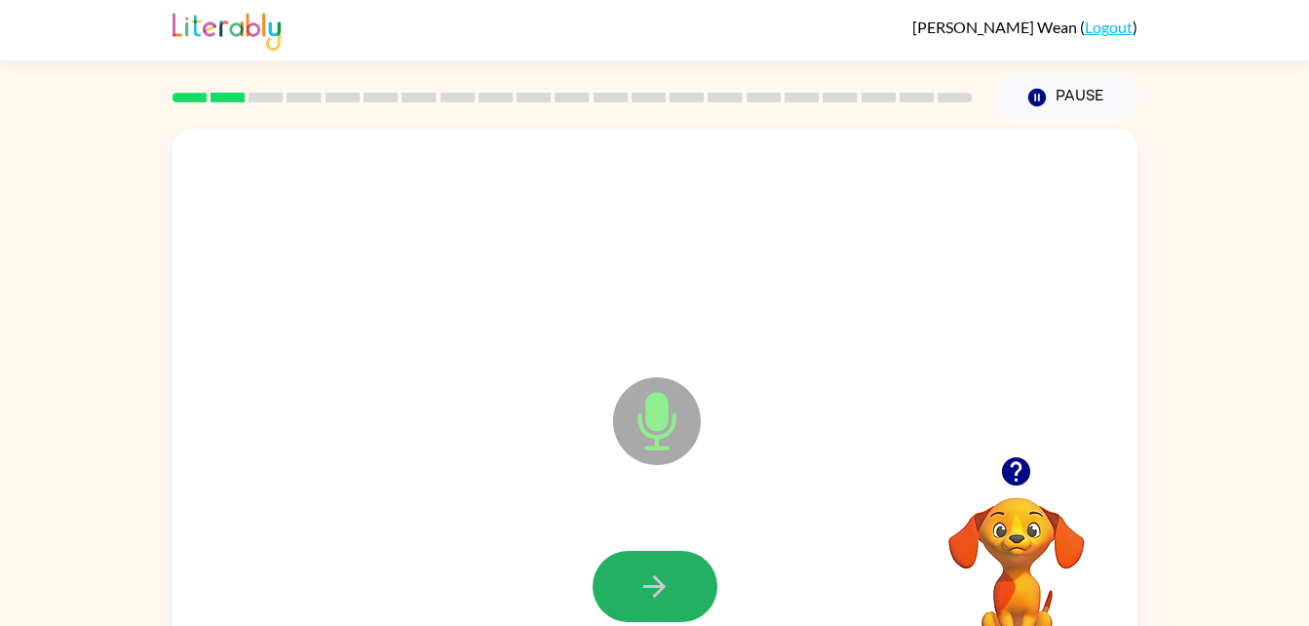
click at [633, 579] on button "button" at bounding box center [655, 586] width 125 height 71
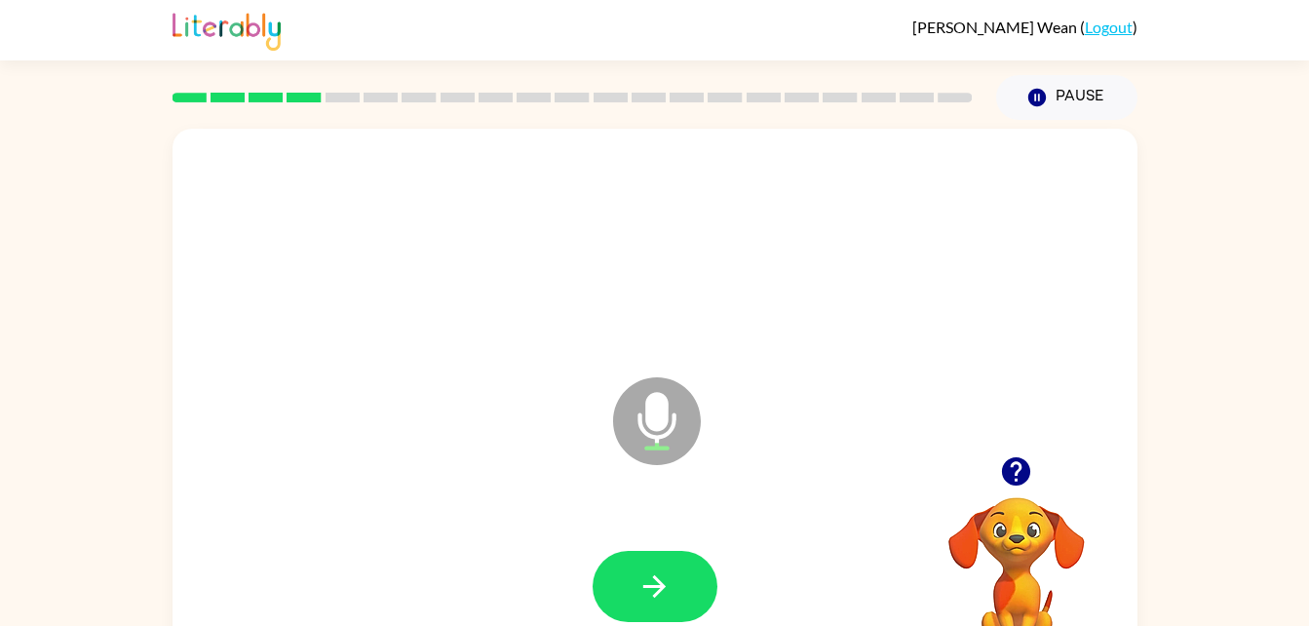
click at [633, 579] on button "button" at bounding box center [655, 586] width 125 height 71
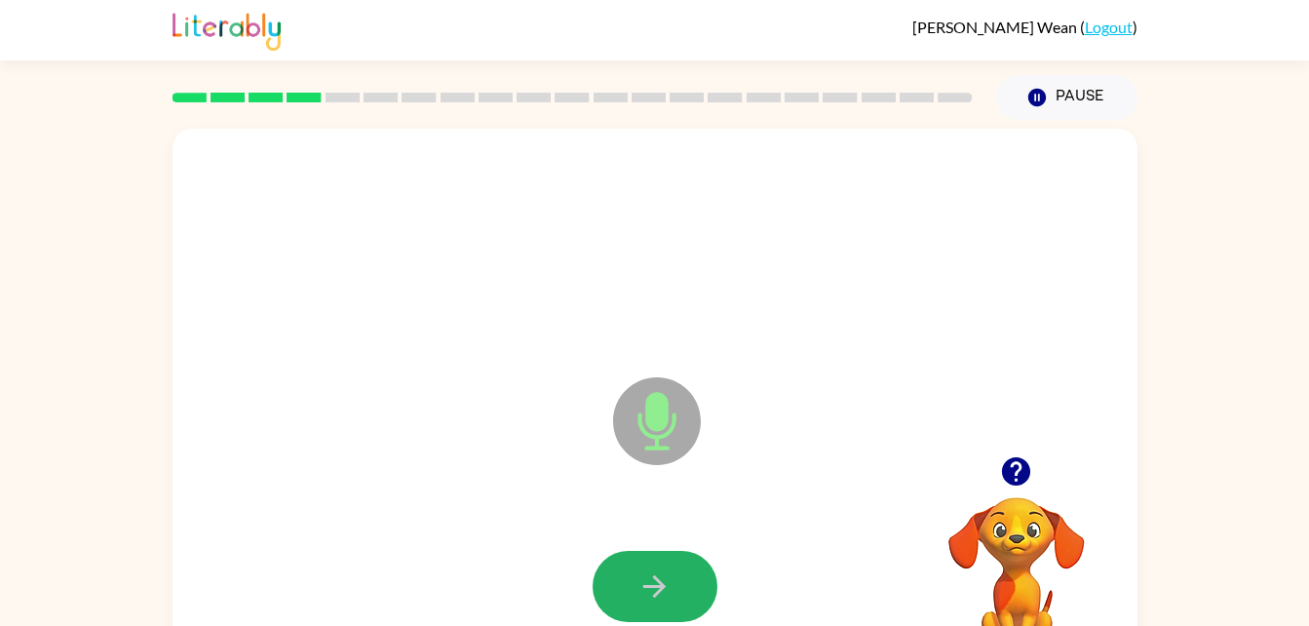
click at [633, 579] on button "button" at bounding box center [655, 586] width 125 height 71
click at [635, 567] on button "button" at bounding box center [655, 586] width 125 height 71
click at [633, 569] on button "button" at bounding box center [655, 586] width 125 height 71
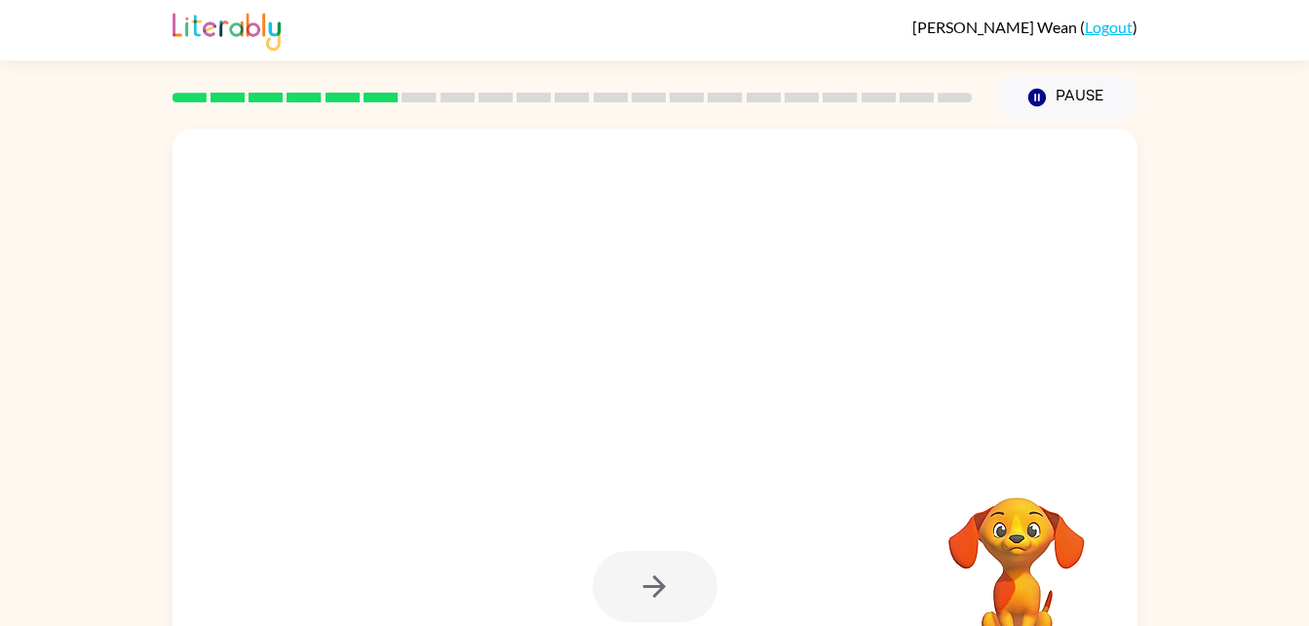
click at [637, 578] on div at bounding box center [655, 586] width 125 height 71
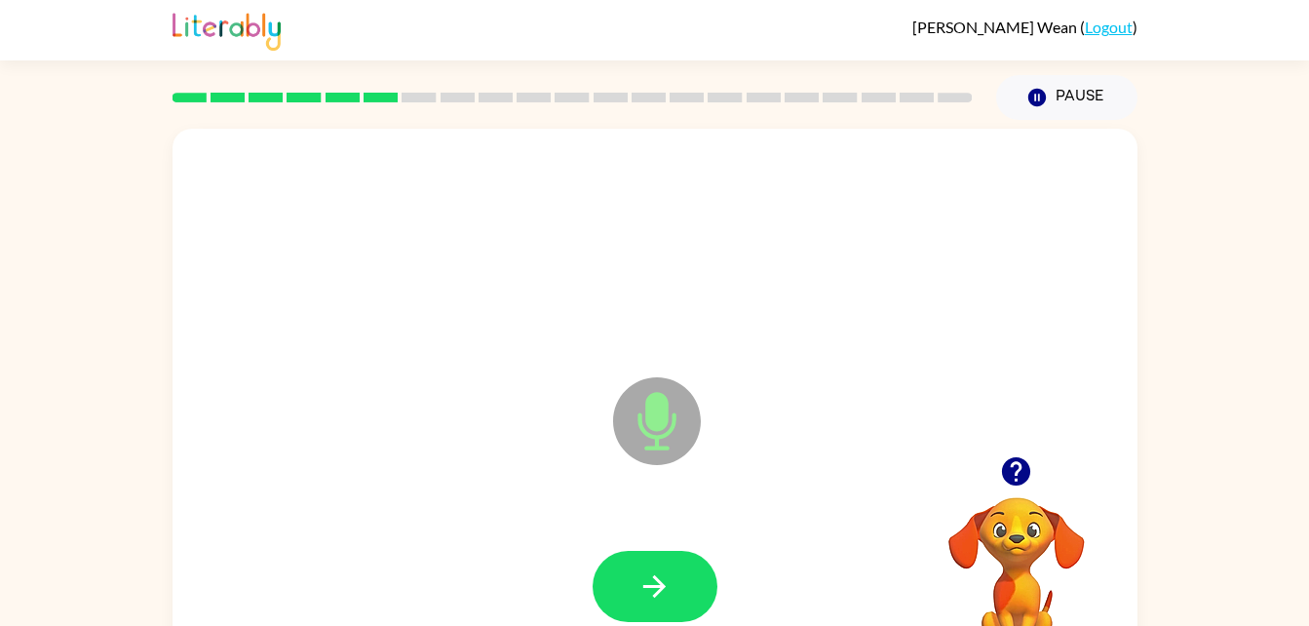
click at [634, 572] on button "button" at bounding box center [655, 586] width 125 height 71
drag, startPoint x: 663, startPoint y: 614, endPoint x: 667, endPoint y: 590, distance: 24.7
click at [667, 590] on button "button" at bounding box center [655, 586] width 125 height 71
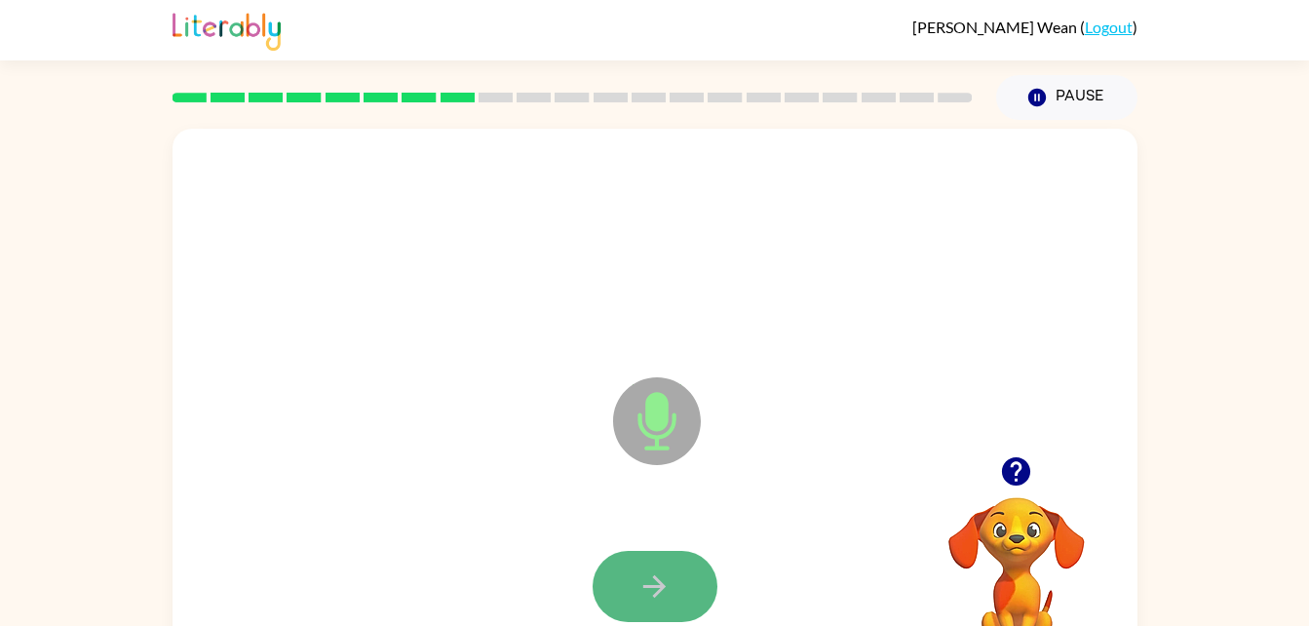
click at [639, 577] on icon "button" at bounding box center [655, 586] width 34 height 34
click at [628, 581] on button "button" at bounding box center [655, 586] width 125 height 71
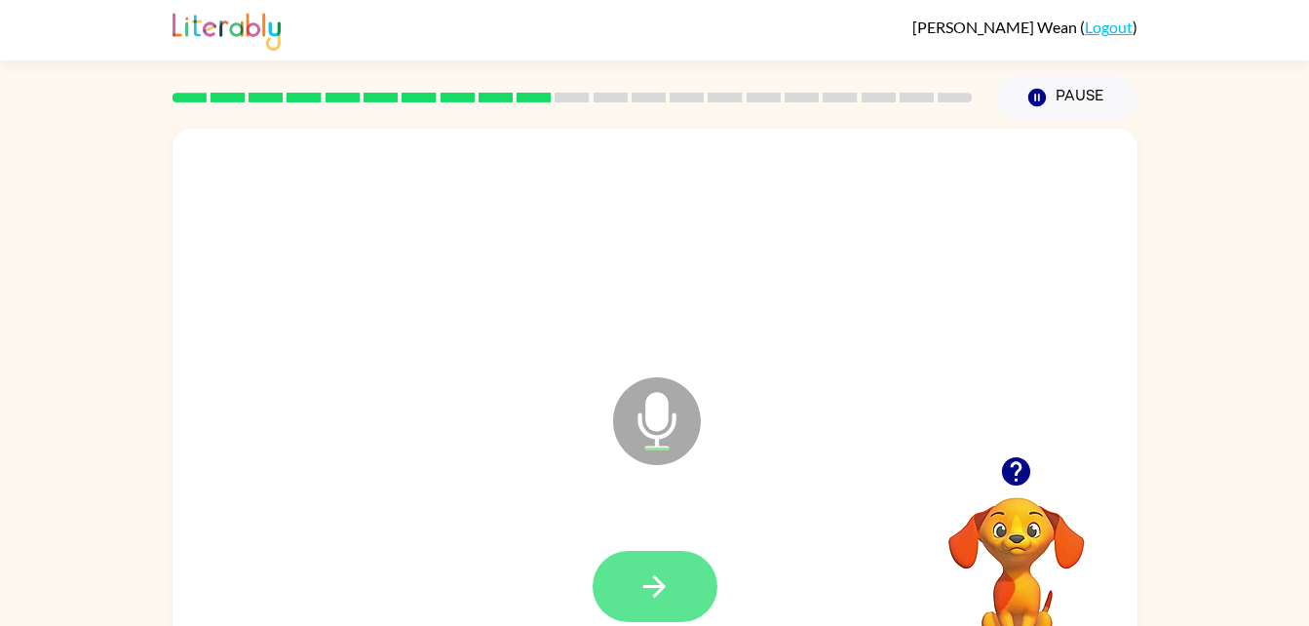
click at [632, 584] on button "button" at bounding box center [655, 586] width 125 height 71
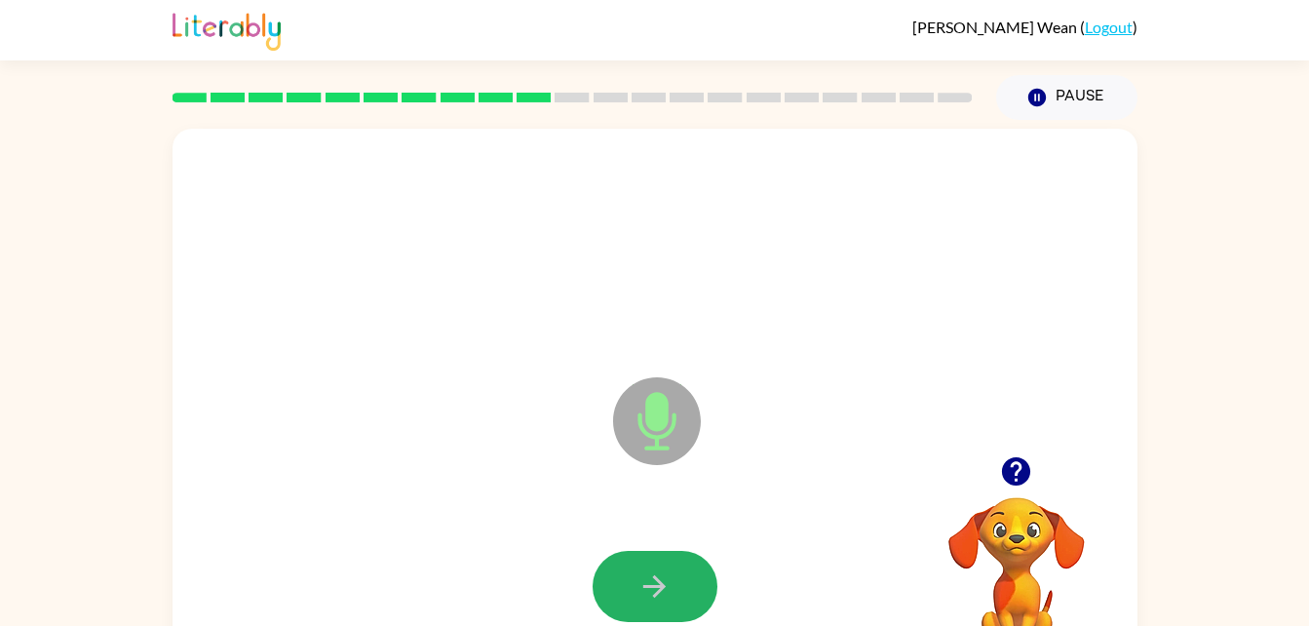
click at [632, 584] on button "button" at bounding box center [655, 586] width 125 height 71
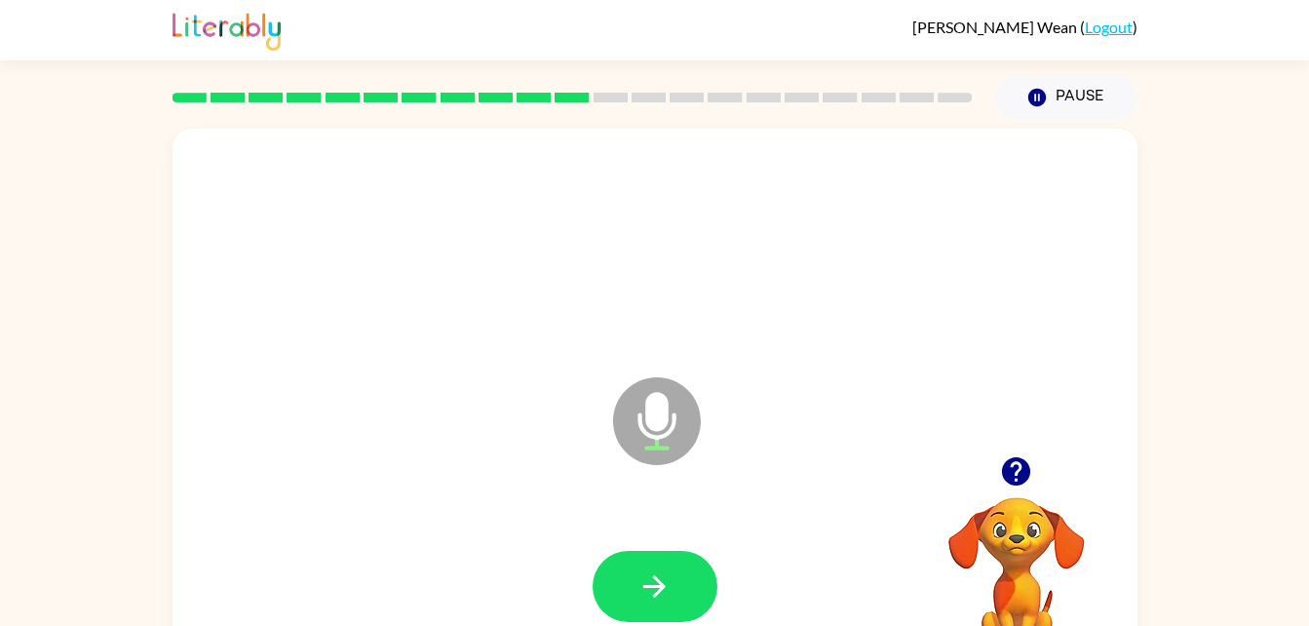
click at [634, 583] on button "button" at bounding box center [655, 586] width 125 height 71
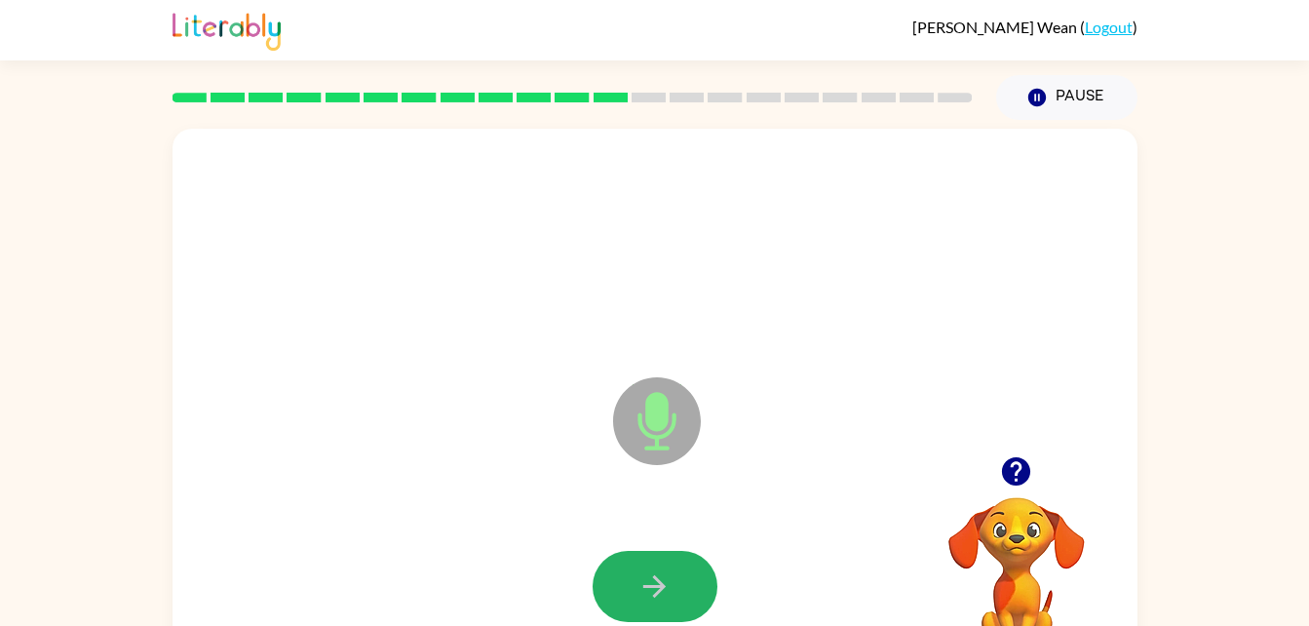
click at [634, 583] on button "button" at bounding box center [655, 586] width 125 height 71
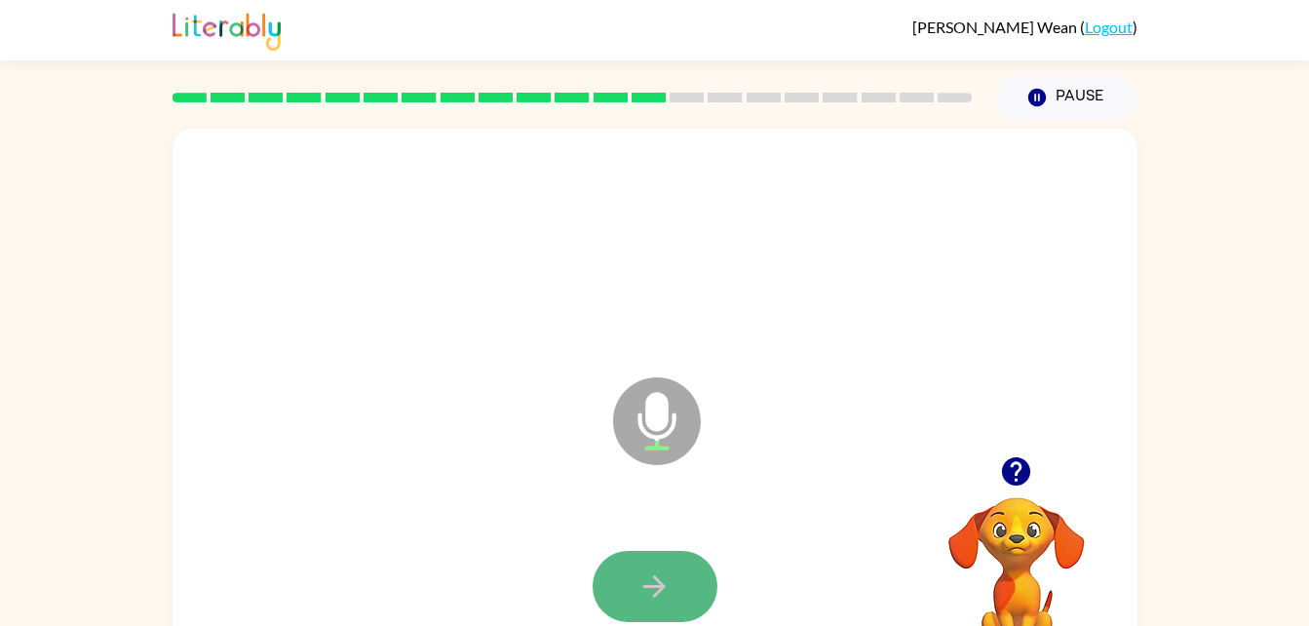
click at [628, 582] on button "button" at bounding box center [655, 586] width 125 height 71
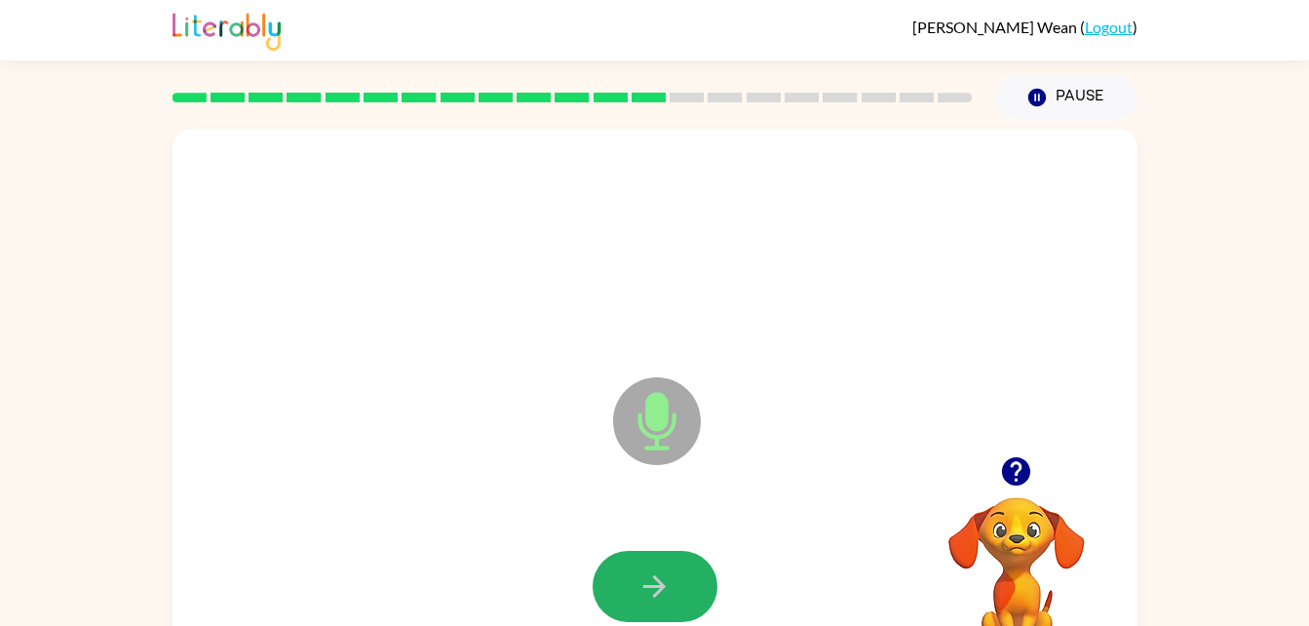
click at [628, 582] on button "button" at bounding box center [655, 586] width 125 height 71
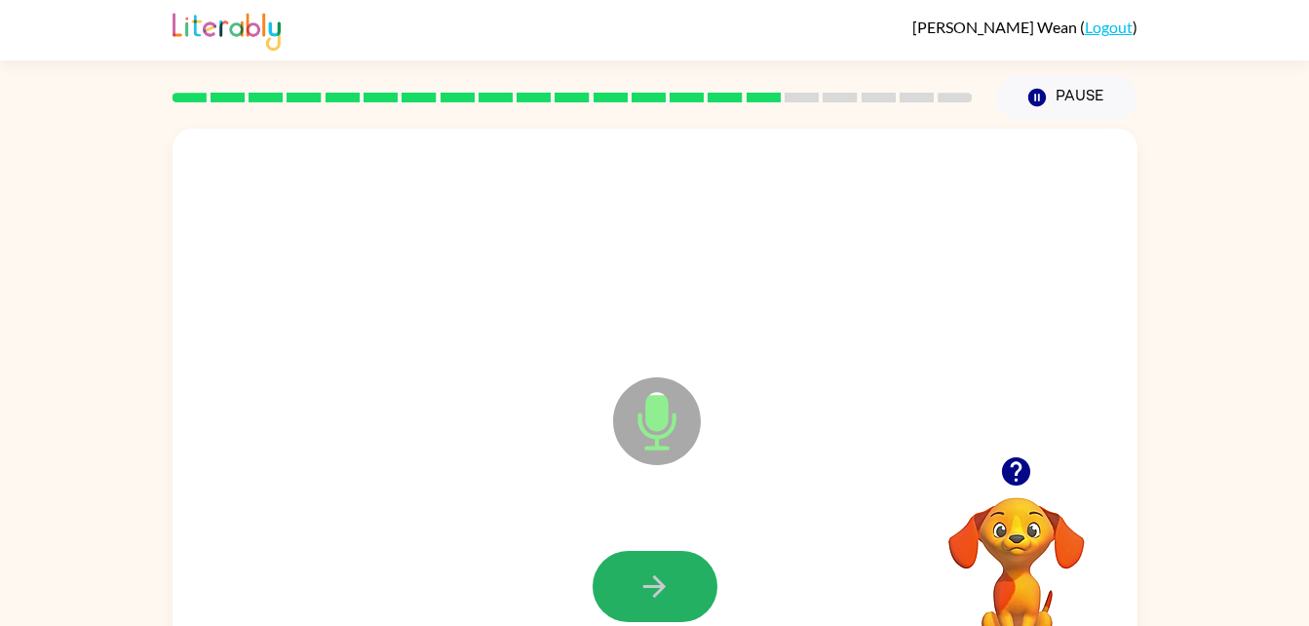
click at [628, 582] on button "button" at bounding box center [655, 586] width 125 height 71
click at [623, 584] on button "button" at bounding box center [655, 586] width 125 height 71
click at [611, 561] on button "button" at bounding box center [655, 586] width 125 height 71
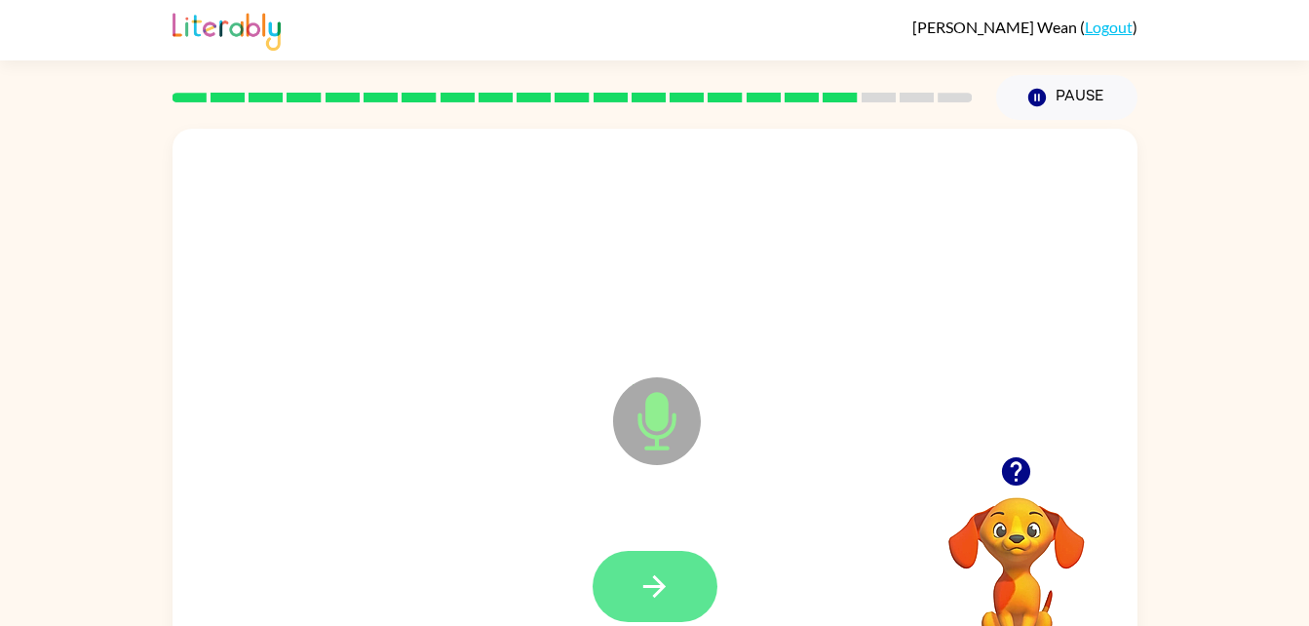
click at [632, 585] on button "button" at bounding box center [655, 586] width 125 height 71
click at [631, 586] on button "button" at bounding box center [655, 586] width 125 height 71
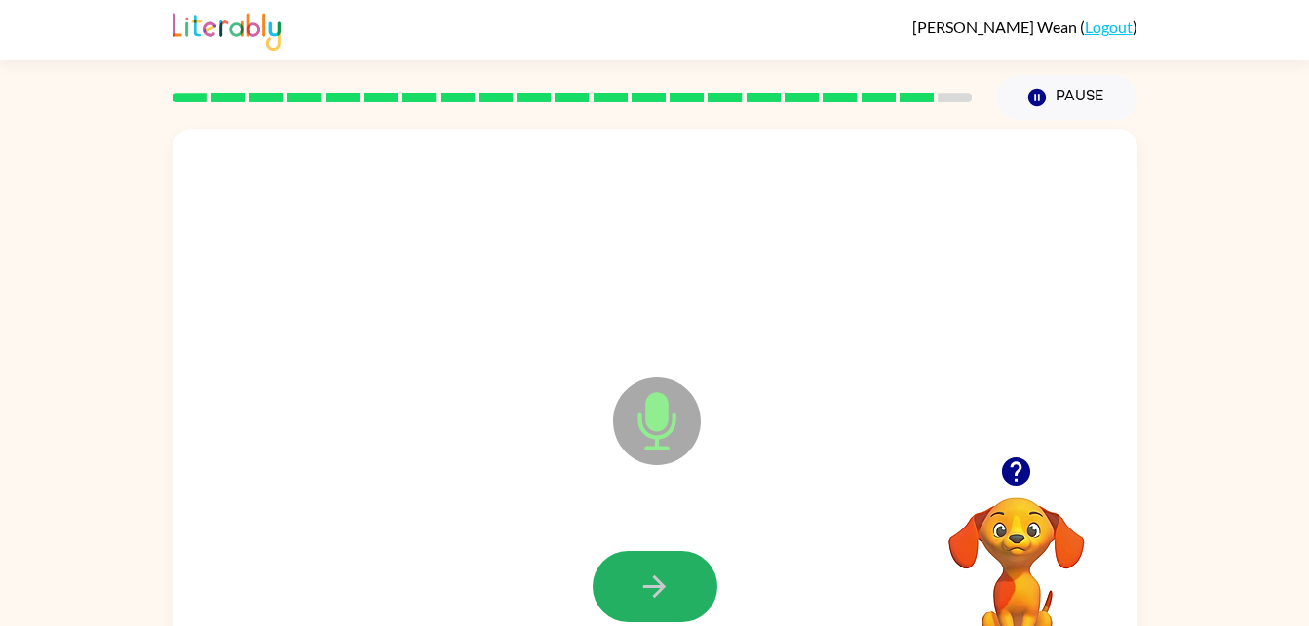
click at [631, 586] on button "button" at bounding box center [655, 586] width 125 height 71
click at [627, 578] on button "button" at bounding box center [655, 586] width 125 height 71
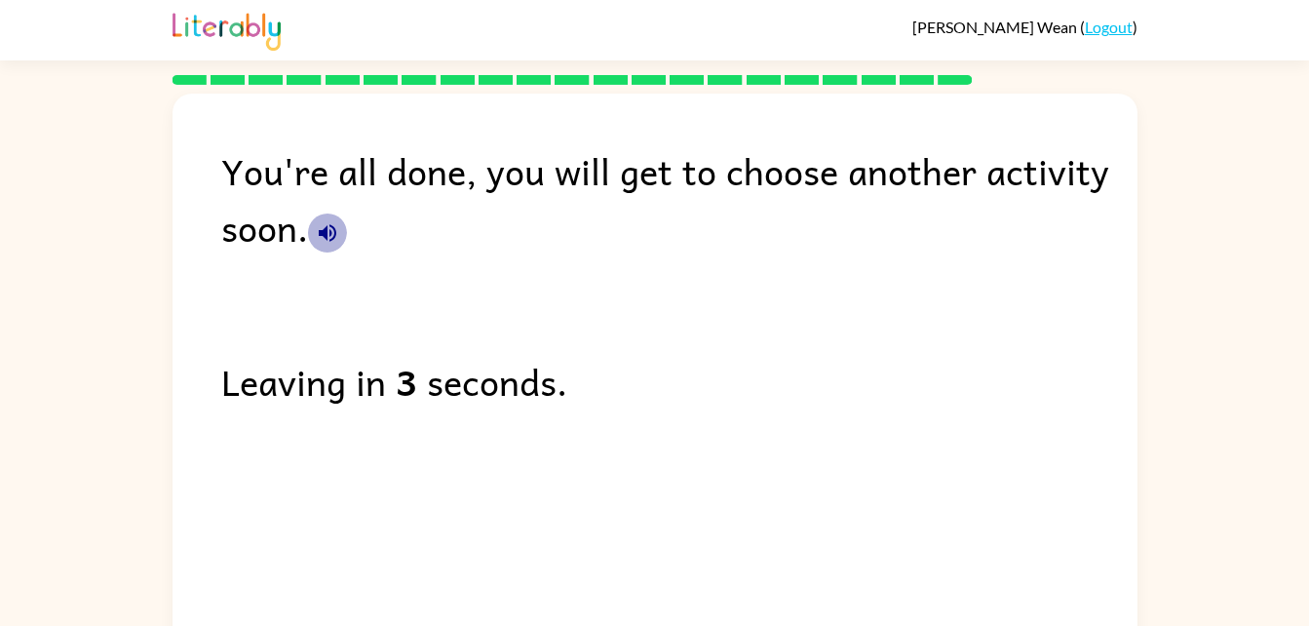
click at [321, 233] on icon "button" at bounding box center [328, 233] width 18 height 18
